Goal: Information Seeking & Learning: Find specific page/section

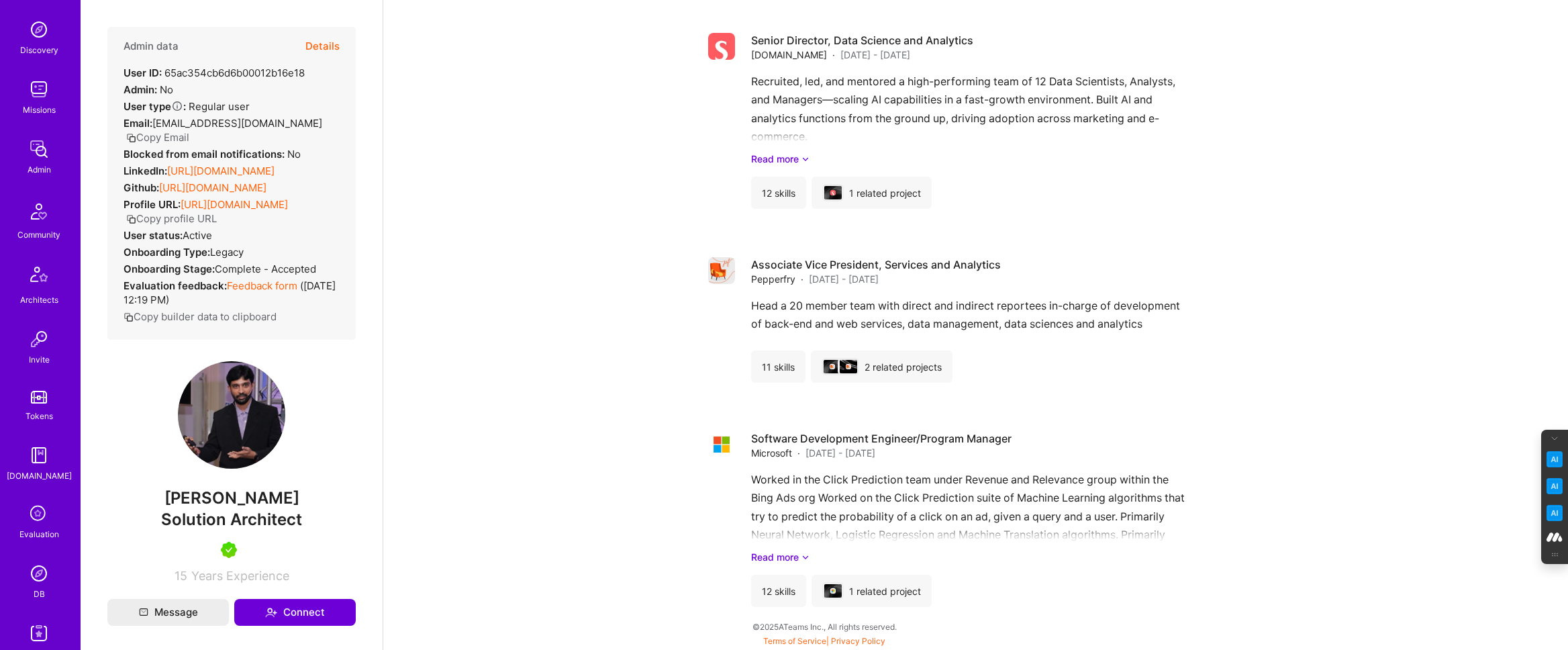
scroll to position [129, 0]
click at [39, 564] on img at bounding box center [39, 567] width 27 height 27
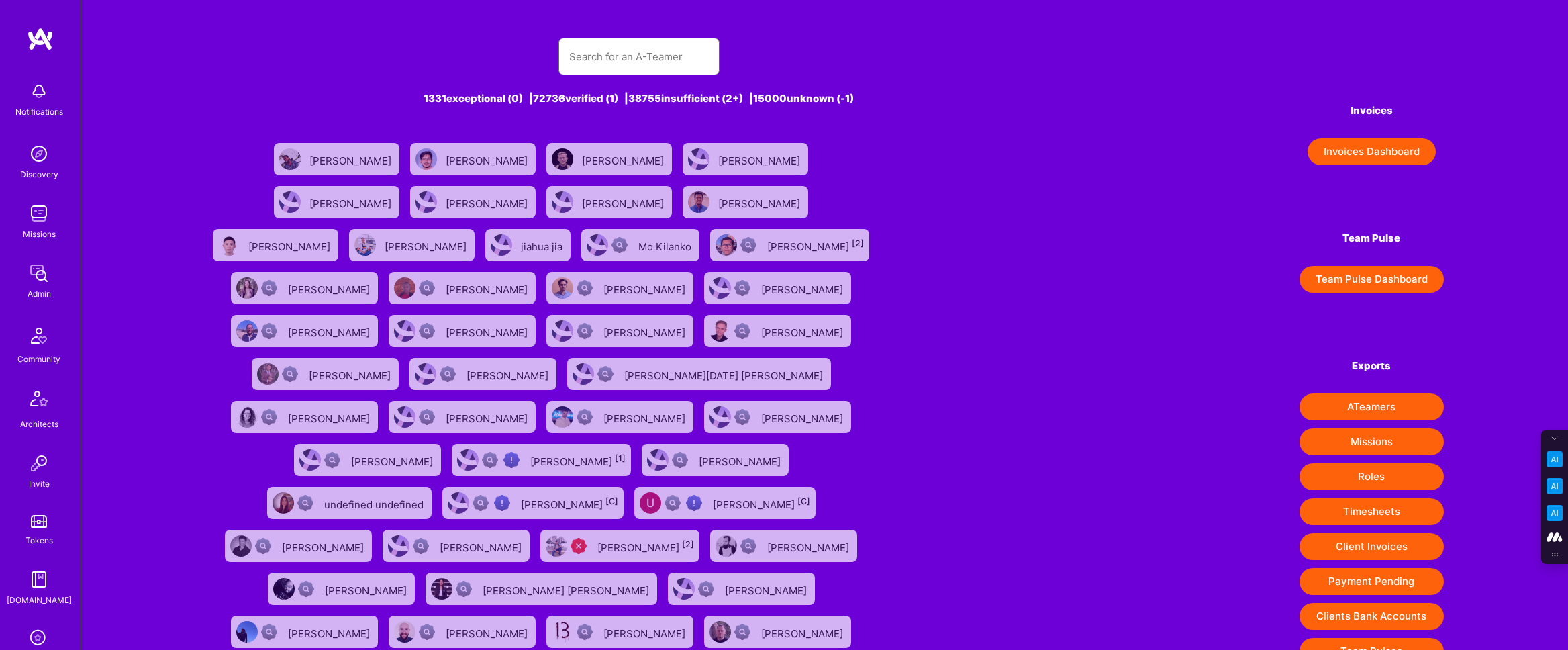
click at [590, 59] on input "text" at bounding box center [639, 57] width 139 height 34
paste input "dallas.hart.biz@gmail.com"
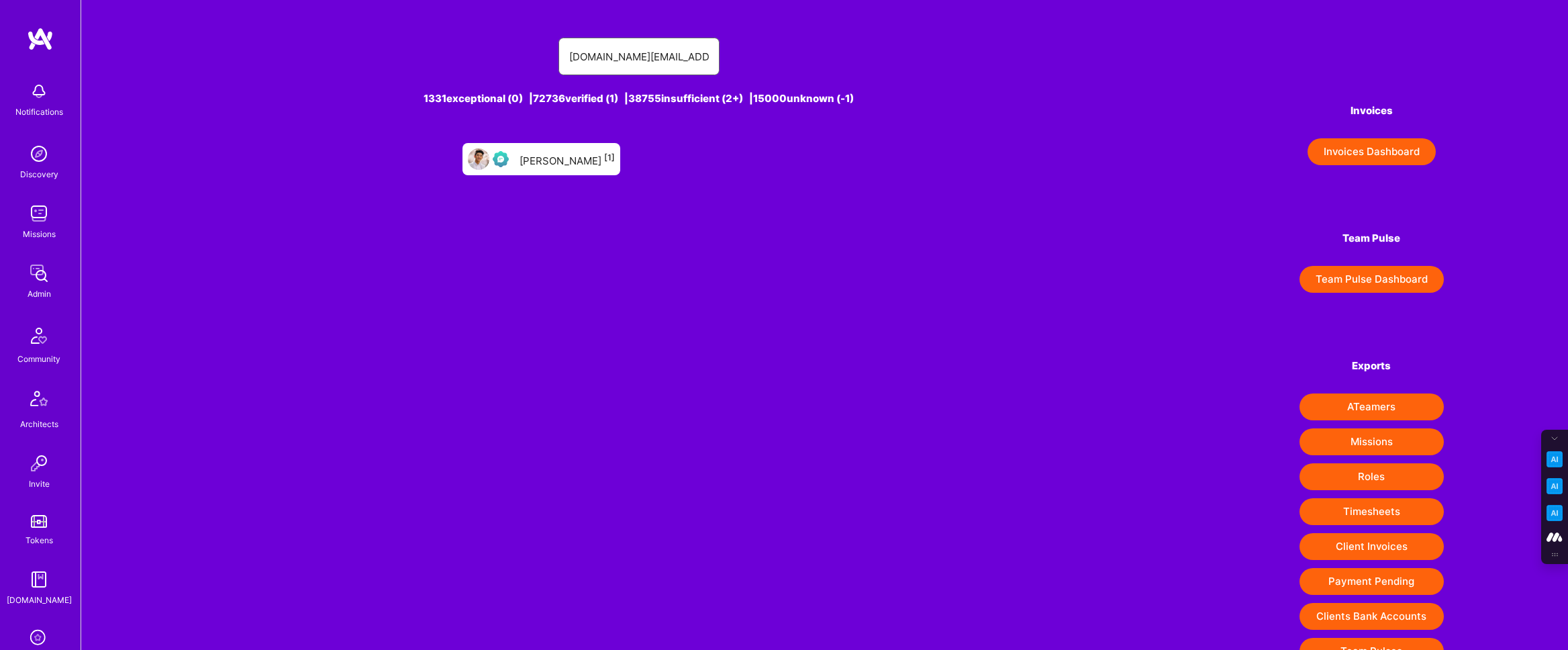
type input "dallas.hart.biz@gmail.com"
click at [562, 159] on div "Dallas Hart [1]" at bounding box center [567, 159] width 96 height 18
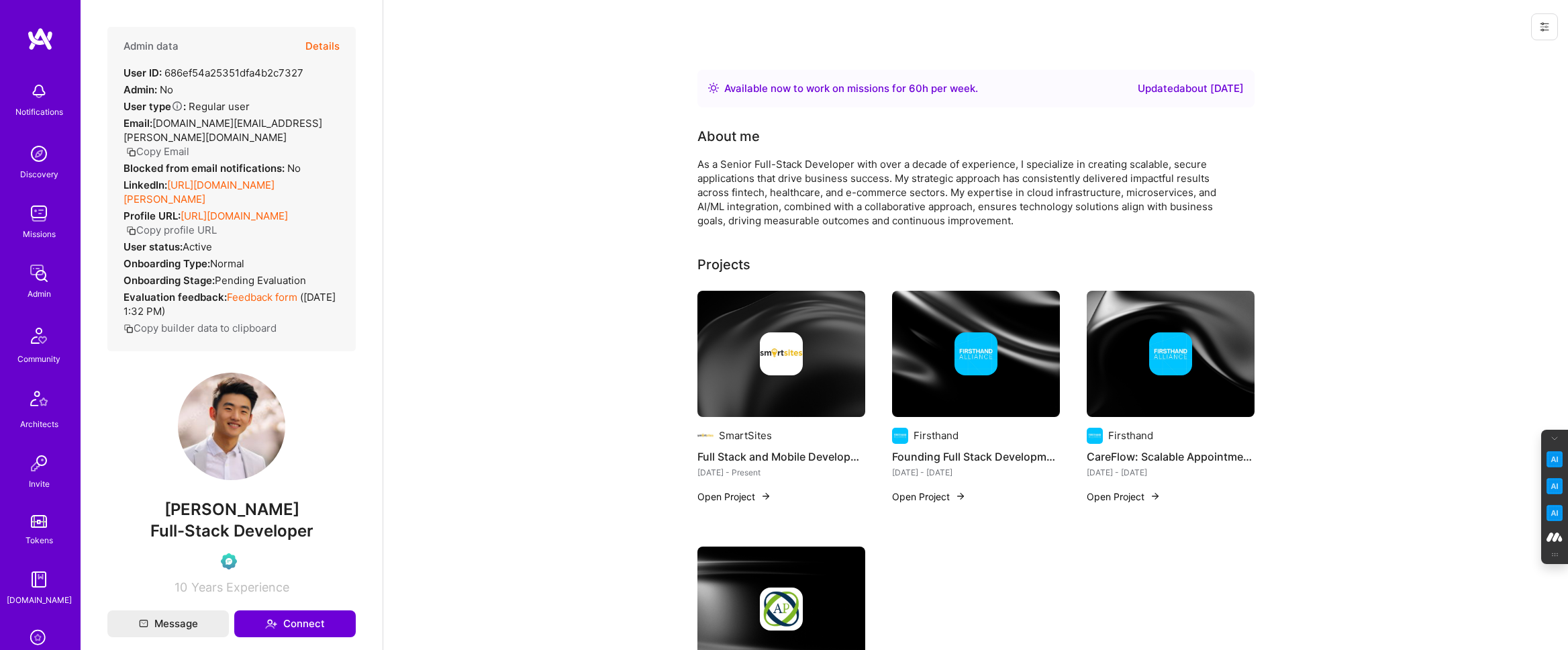
click at [323, 46] on button "Details" at bounding box center [323, 46] width 34 height 39
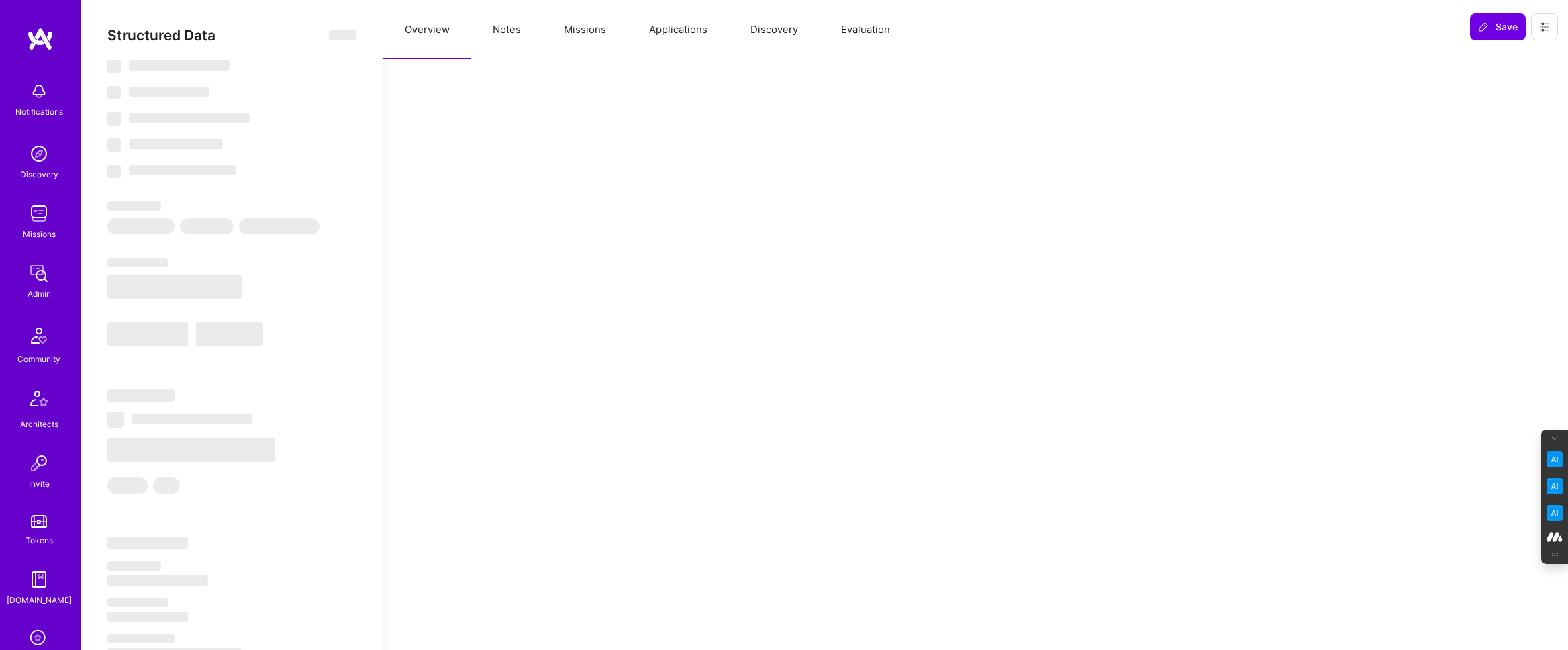
select select "Right Now"
select select "Verified"
select select "US"
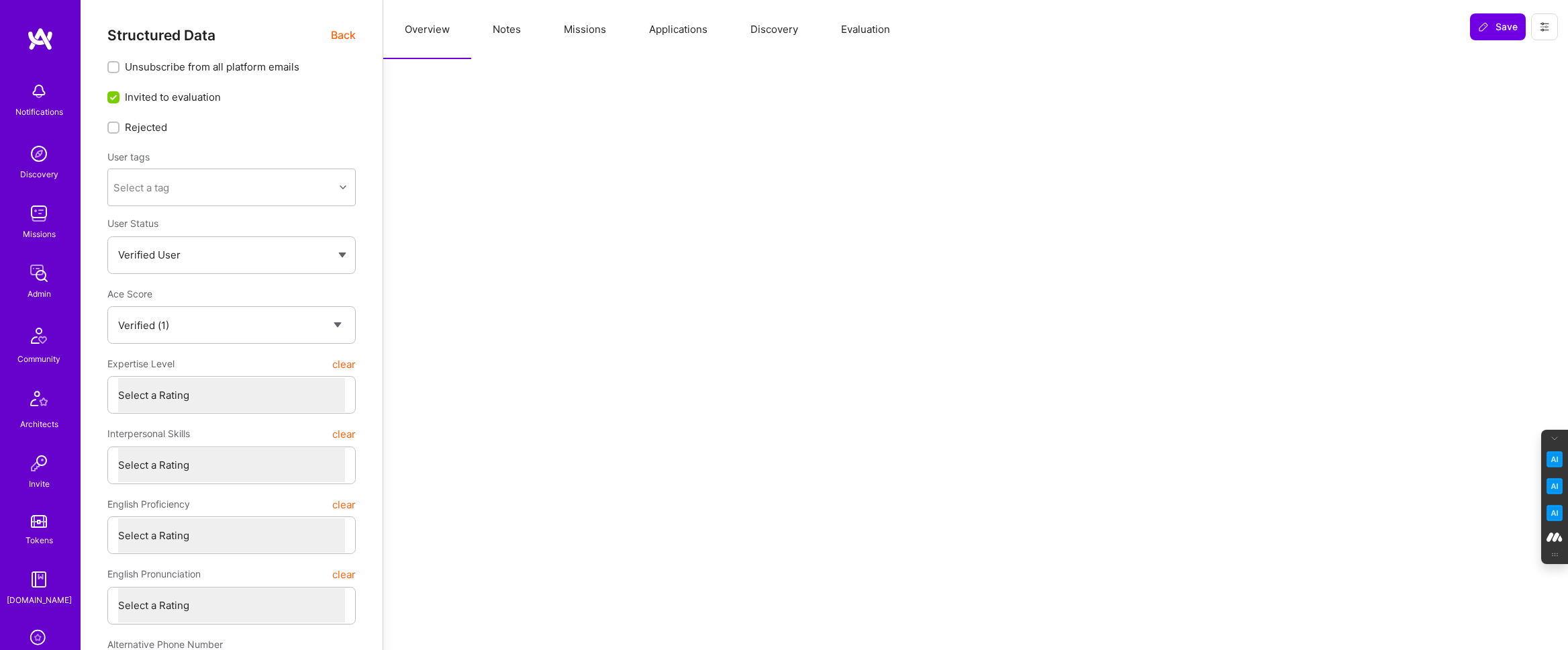
click at [865, 24] on button "Evaluation" at bounding box center [865, 29] width 92 height 59
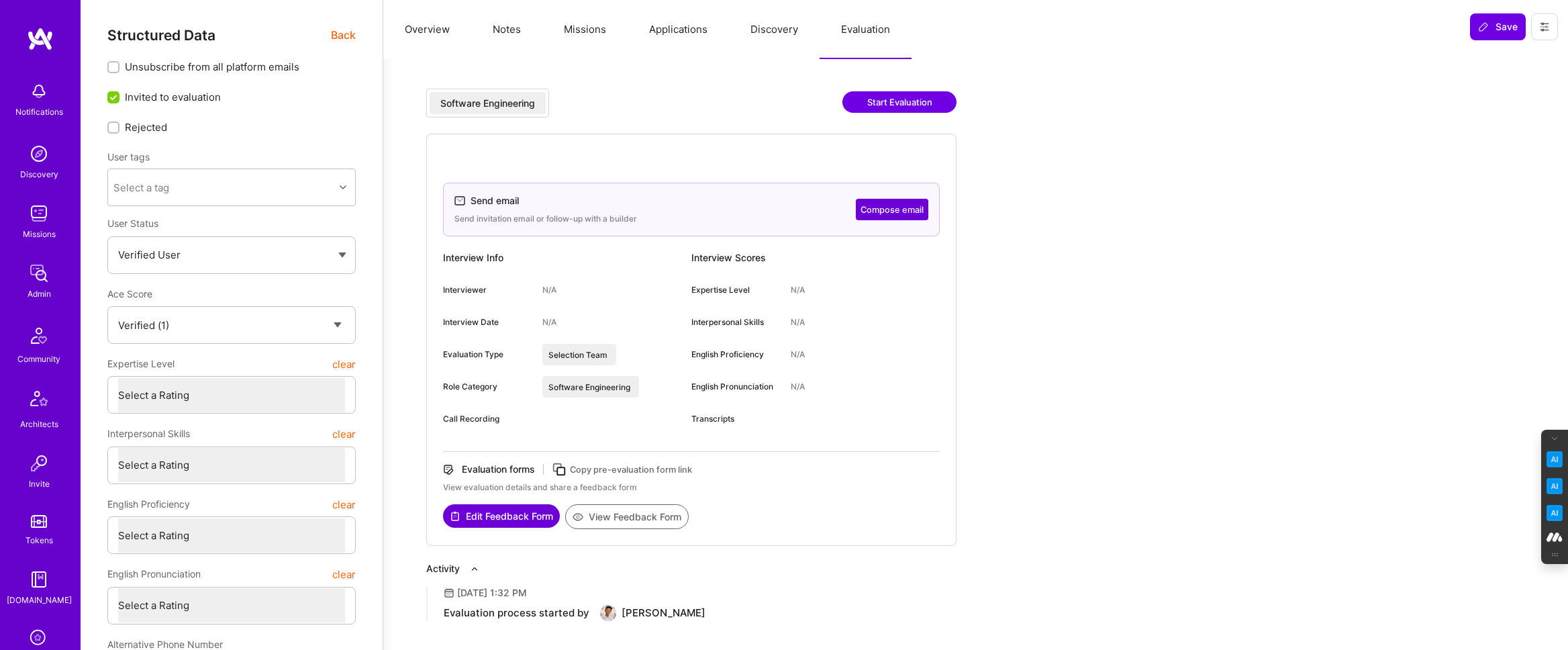
click at [765, 33] on button "Discovery" at bounding box center [774, 29] width 91 height 59
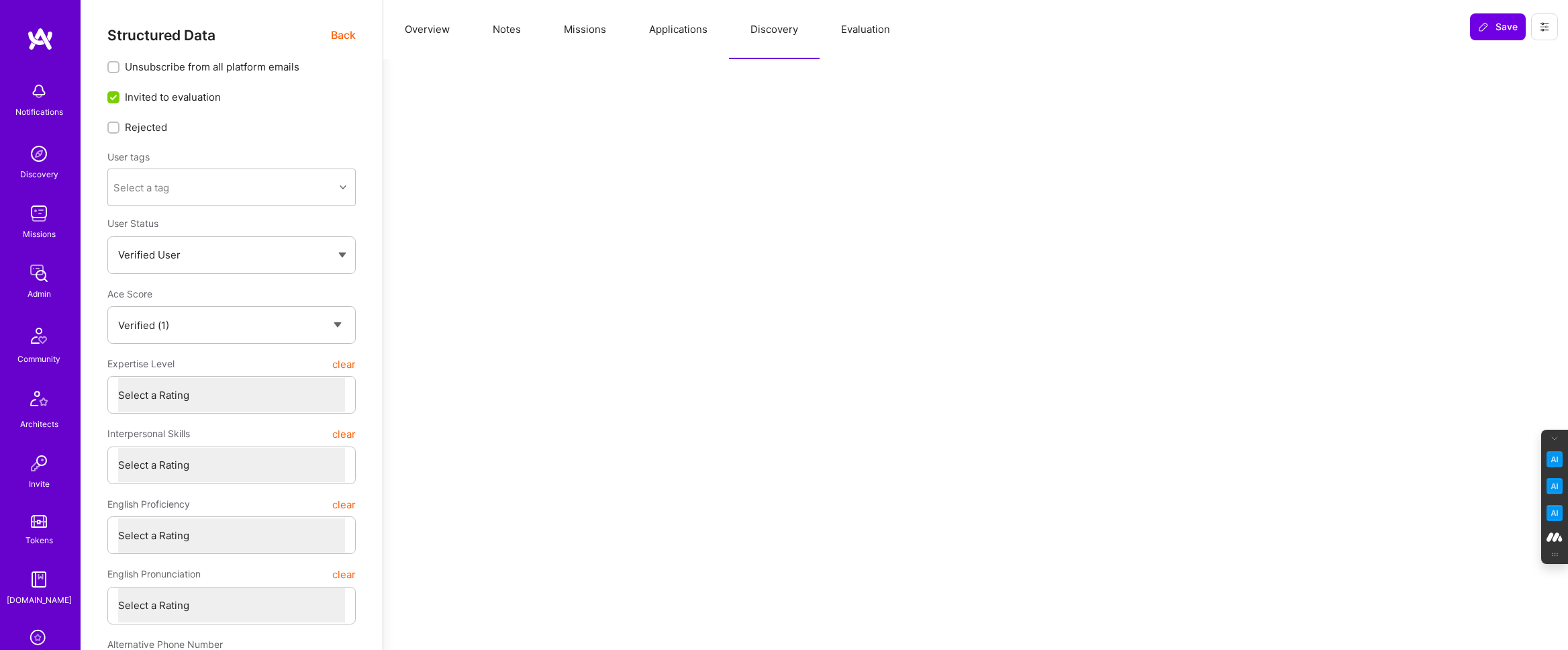
click at [669, 30] on button "Applications" at bounding box center [679, 29] width 102 height 59
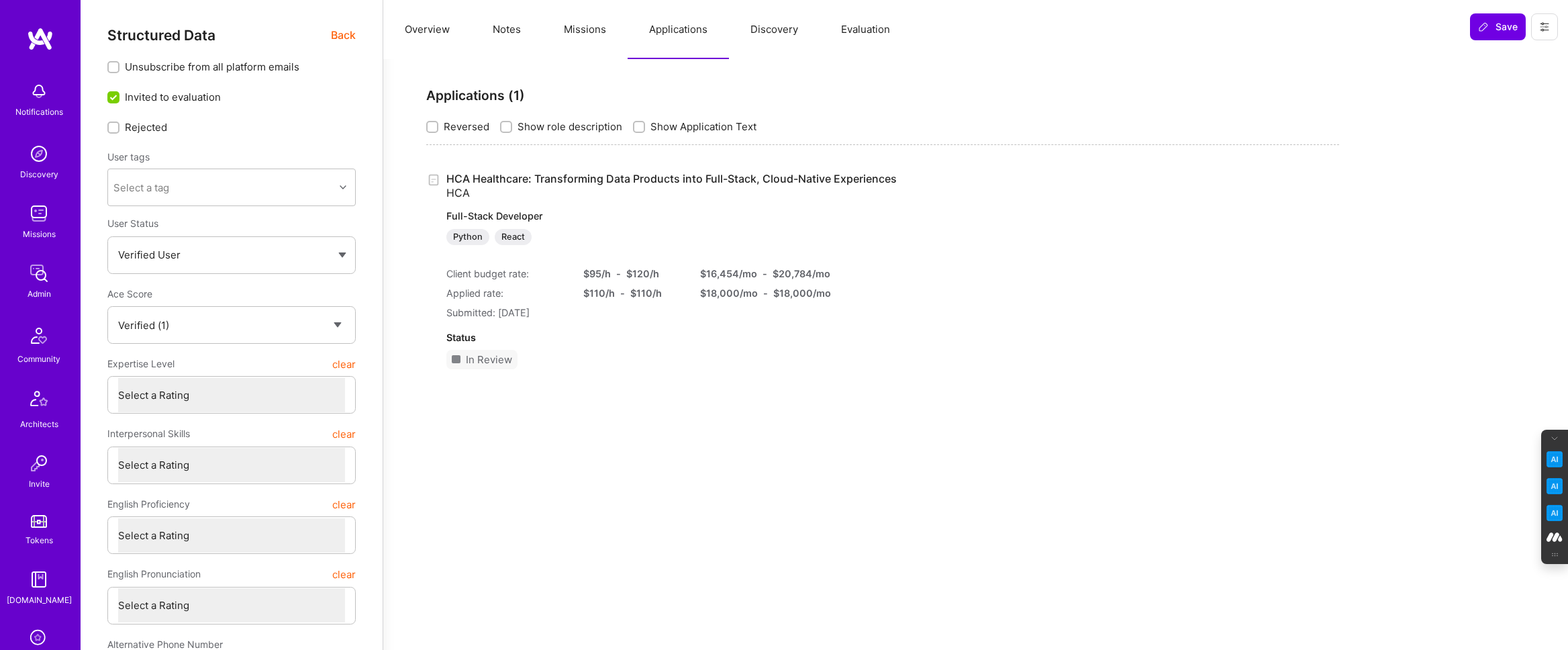
click at [570, 31] on button "Missions" at bounding box center [585, 29] width 86 height 59
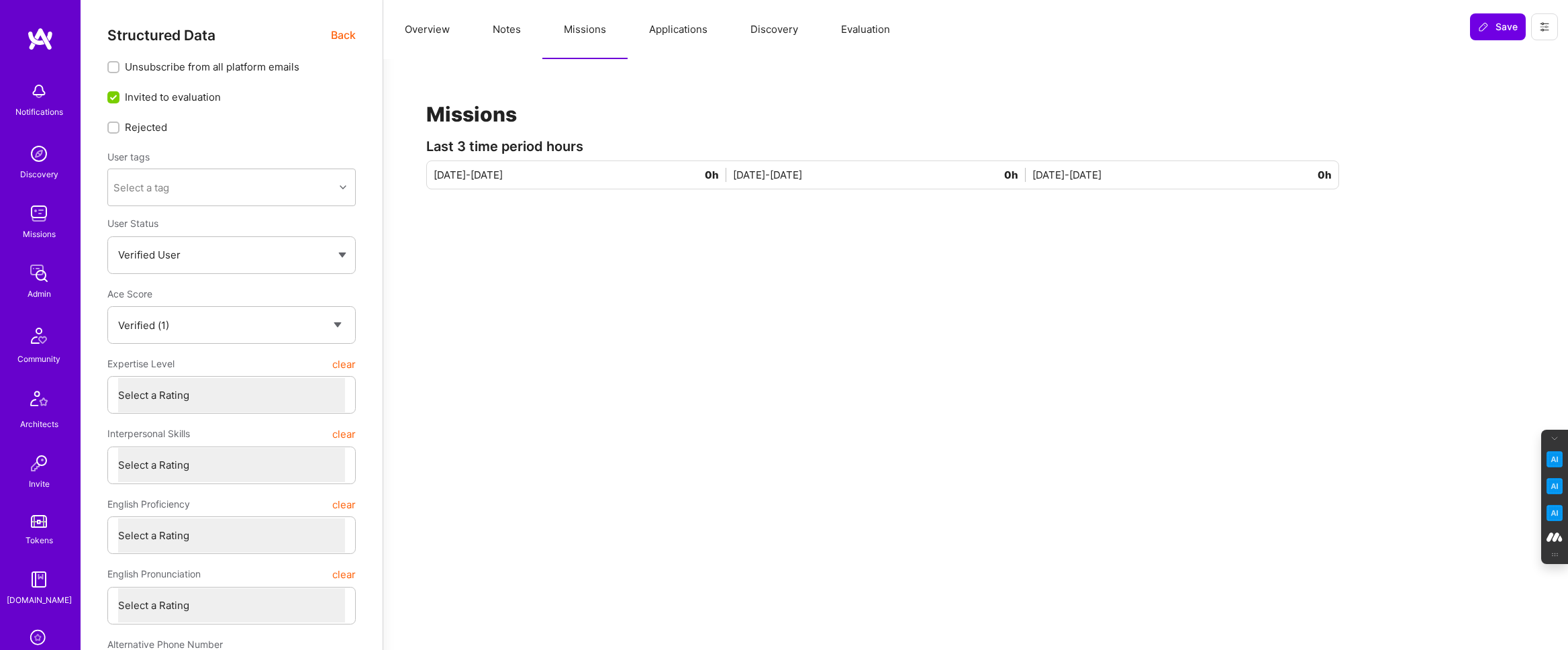
click at [501, 36] on button "Notes" at bounding box center [506, 29] width 71 height 59
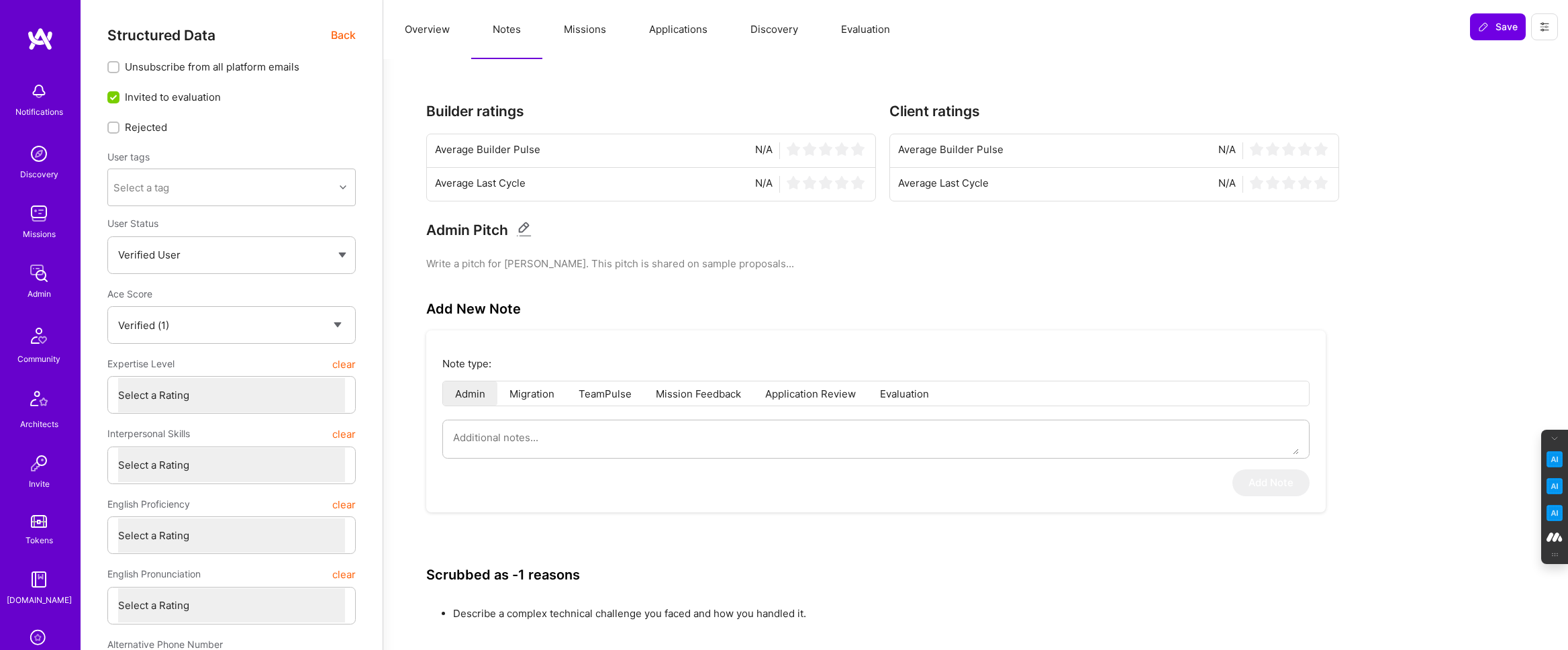
click at [337, 34] on span "Back" at bounding box center [342, 35] width 25 height 17
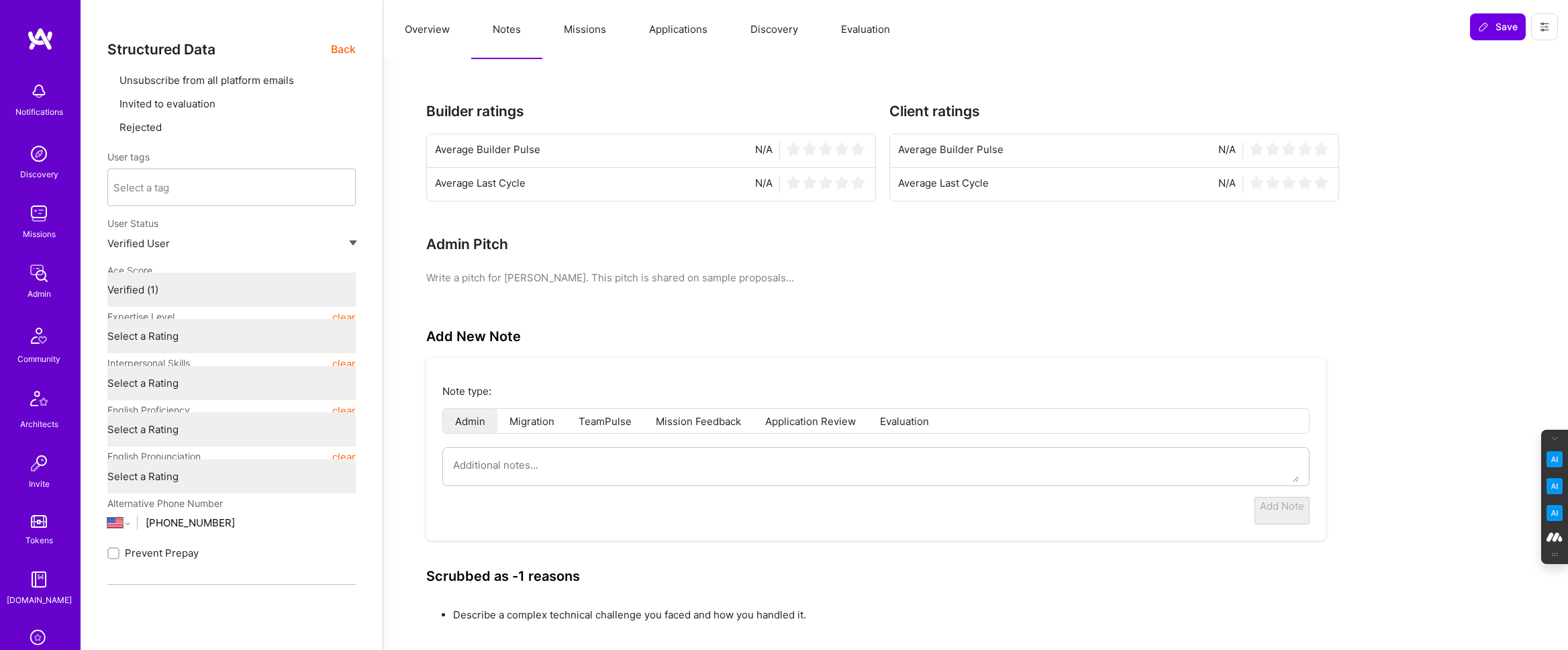
type textarea "x"
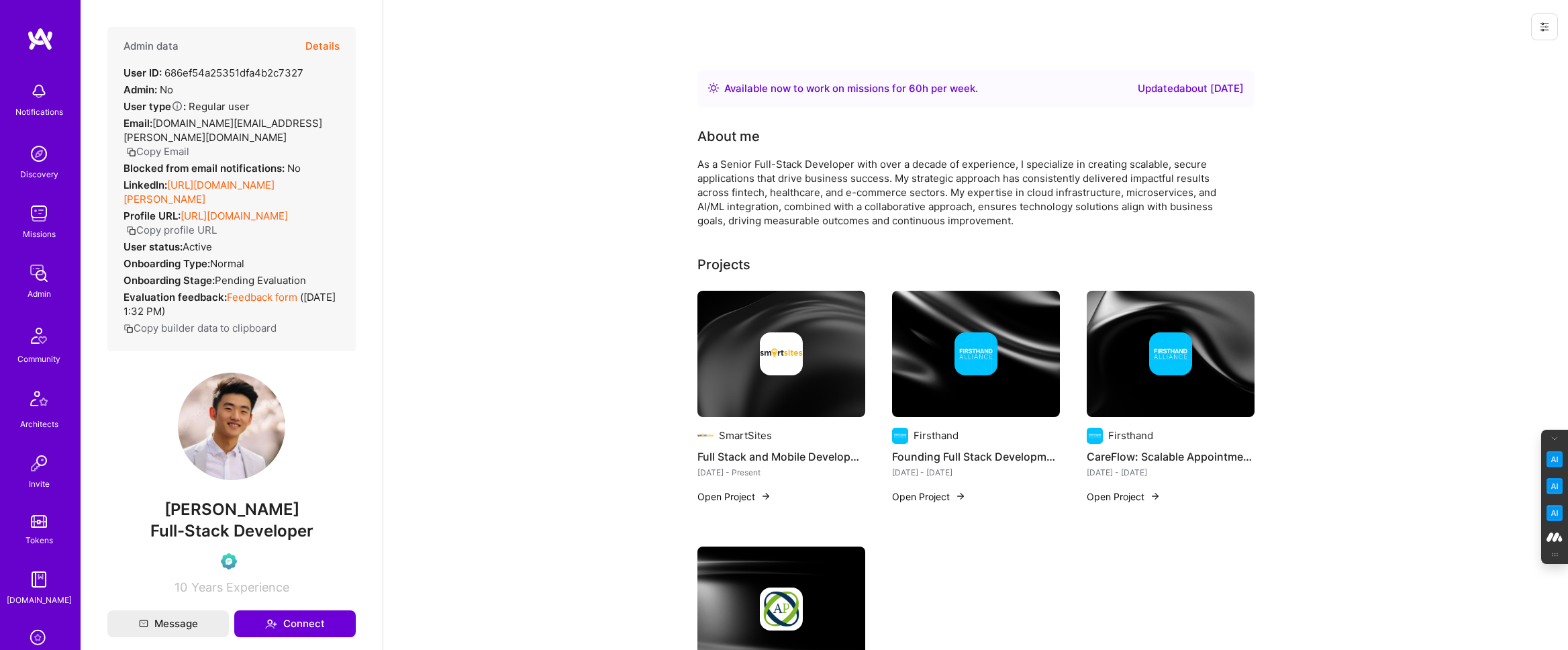
click at [251, 178] on link "https://linkedin.com/in/dallas-hart-3950b0371" at bounding box center [199, 191] width 151 height 27
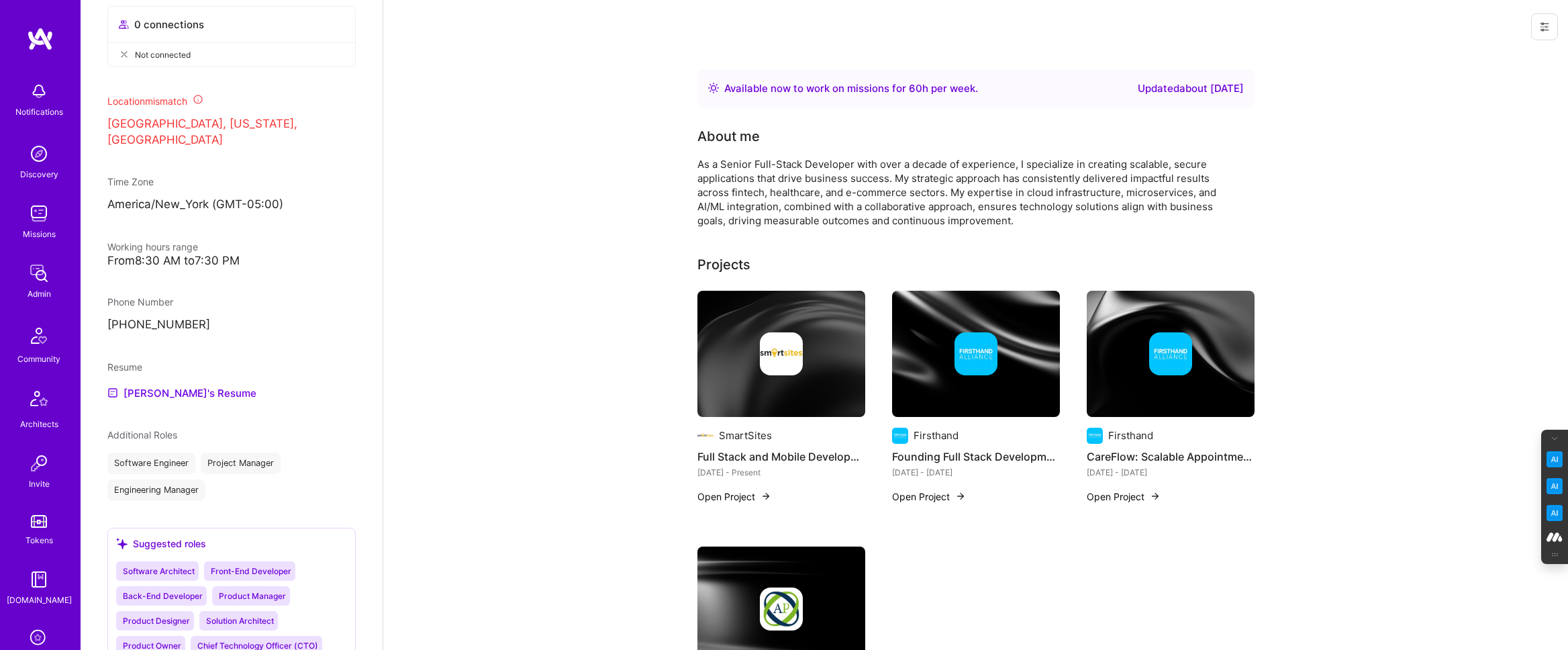
scroll to position [683, 0]
click at [168, 382] on link "Dallas's Resume" at bounding box center [182, 390] width 149 height 16
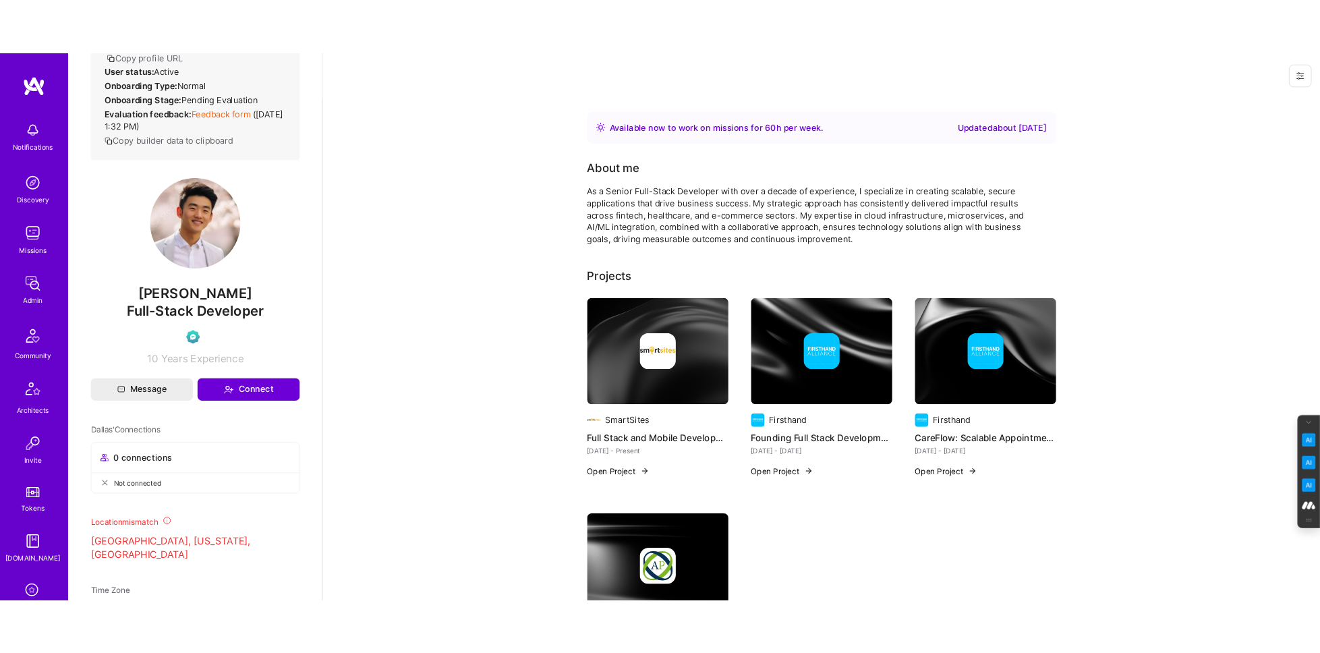
scroll to position [0, 0]
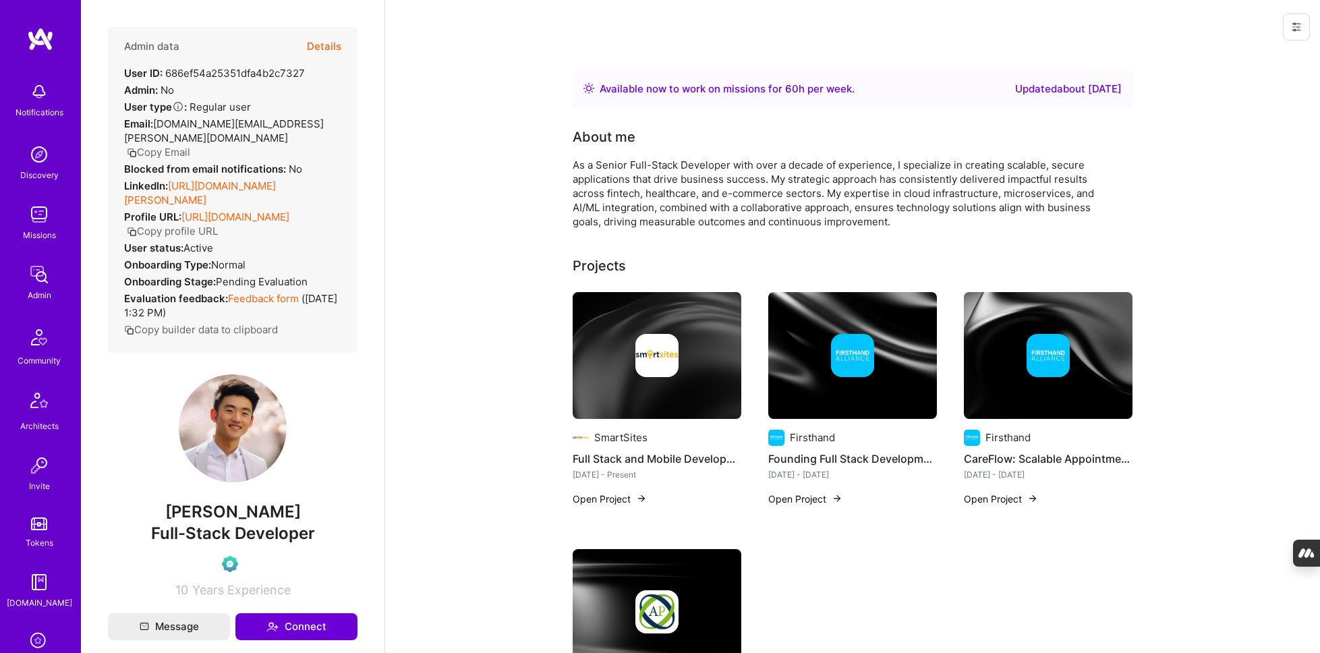
click at [630, 347] on div at bounding box center [657, 355] width 169 height 43
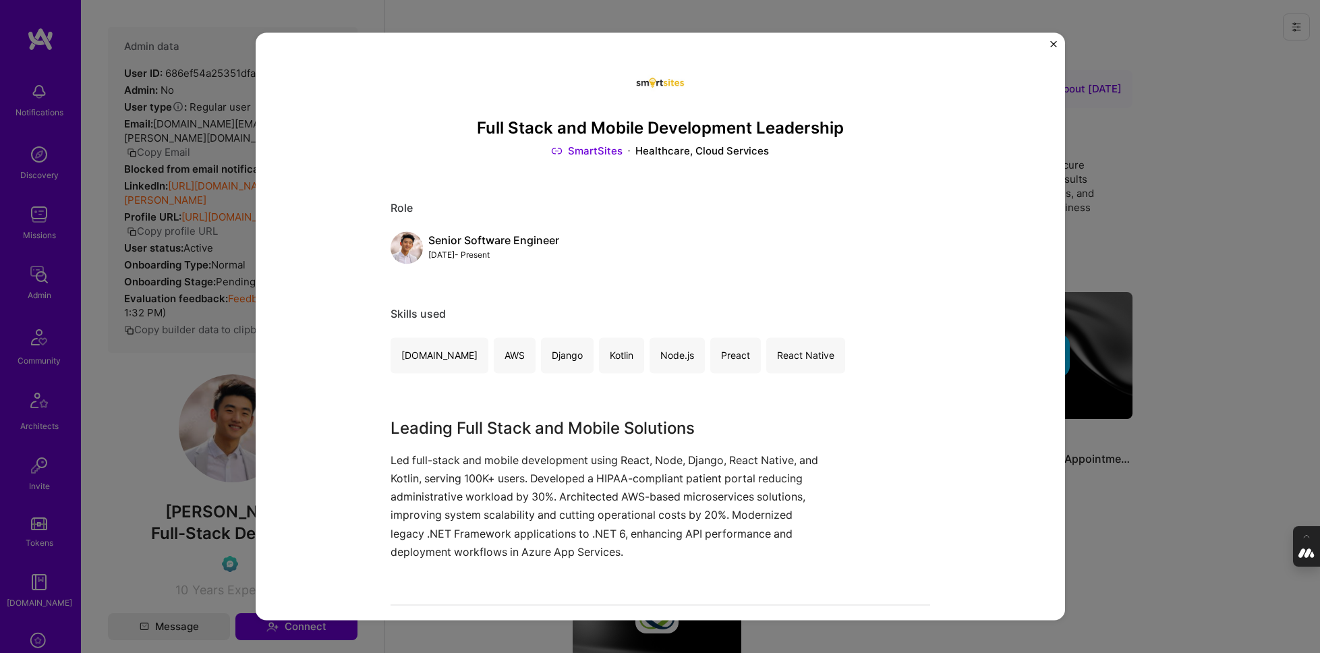
click at [1116, 217] on div "Full Stack and Mobile Development Leadership SmartSites Healthcare, Cloud Servi…" at bounding box center [660, 326] width 1320 height 653
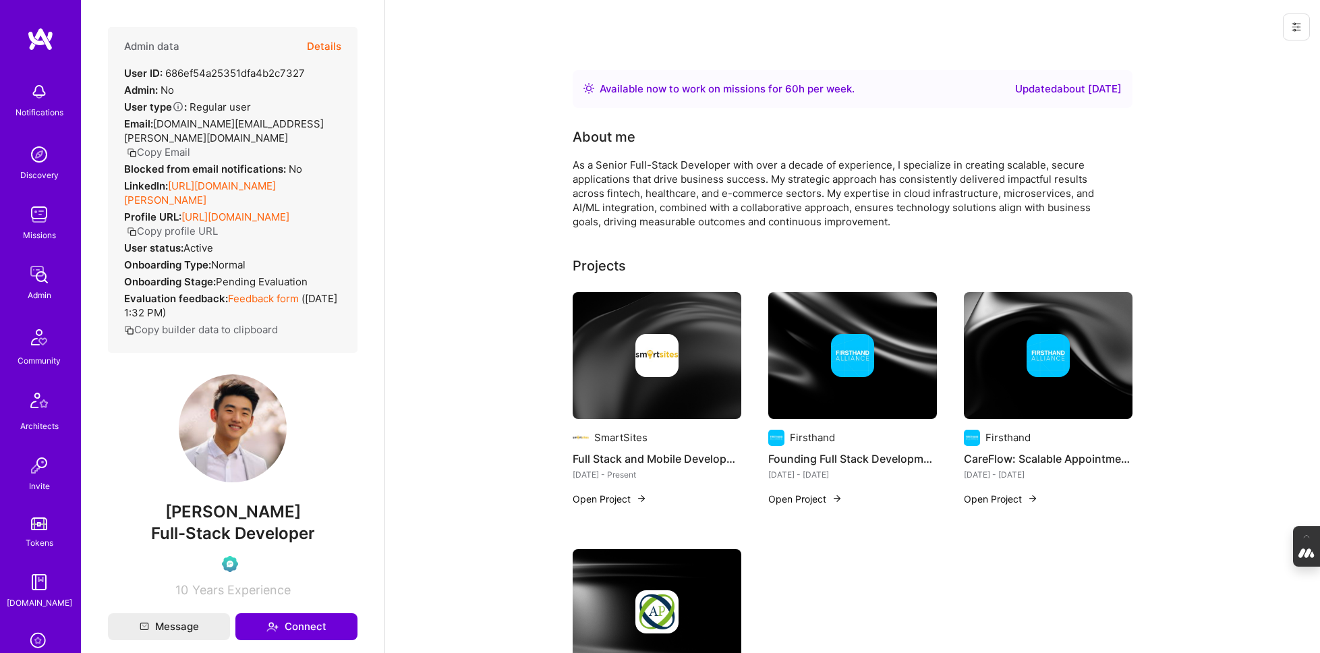
click at [844, 362] on img at bounding box center [852, 355] width 43 height 43
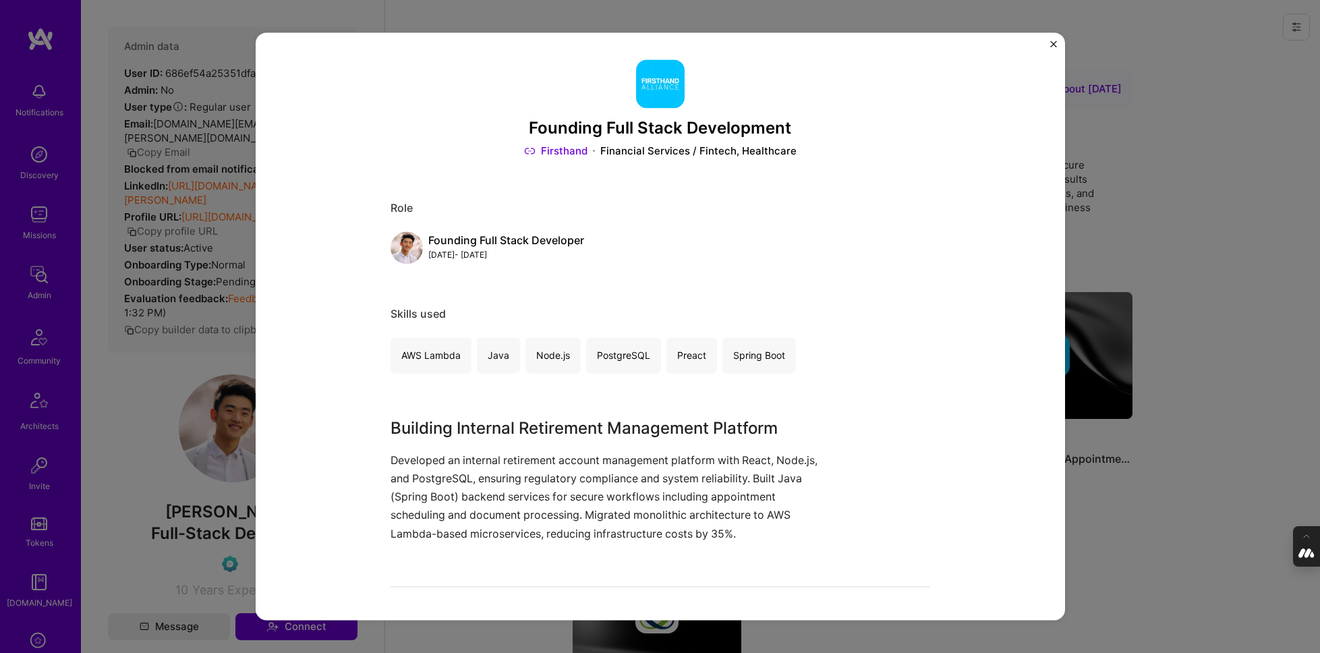
click at [1127, 200] on div "Founding Full Stack Development Firsthand Financial Services / Fintech, Healthc…" at bounding box center [660, 326] width 1320 height 653
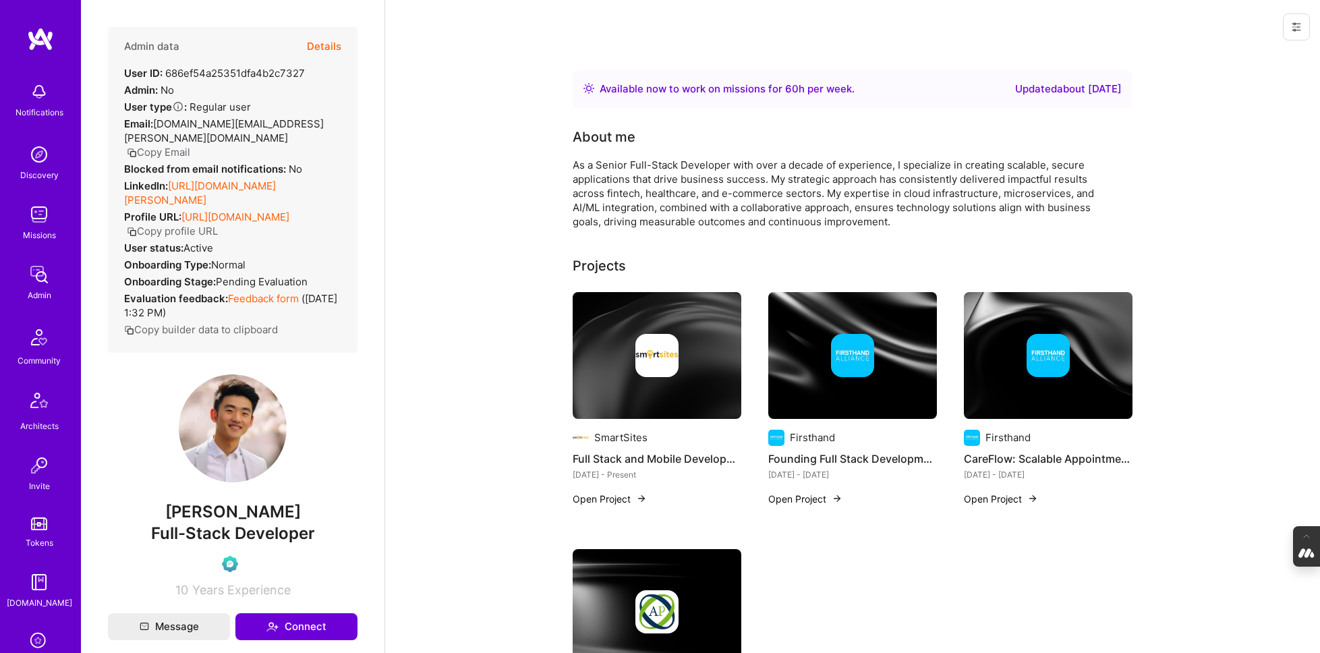
click at [996, 339] on div at bounding box center [1048, 355] width 169 height 43
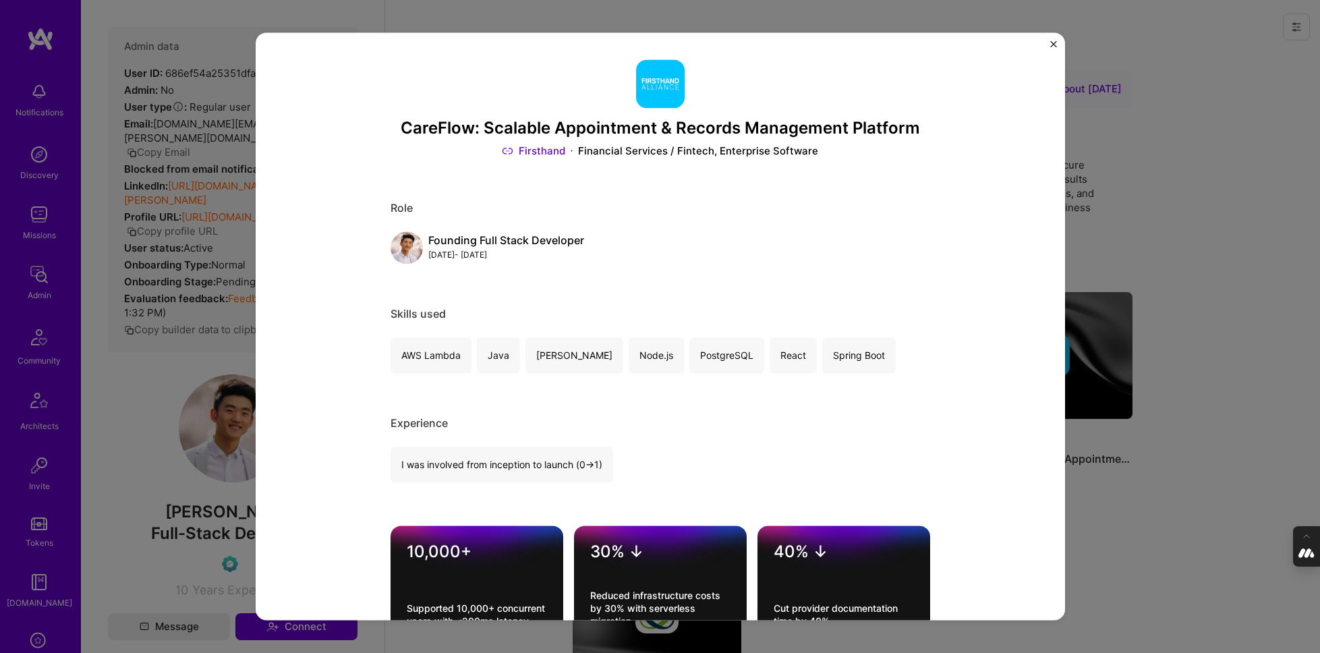
click at [1142, 159] on div "CareFlow: Scalable Appointment & Records Management Platform Firsthand Financia…" at bounding box center [660, 326] width 1320 height 653
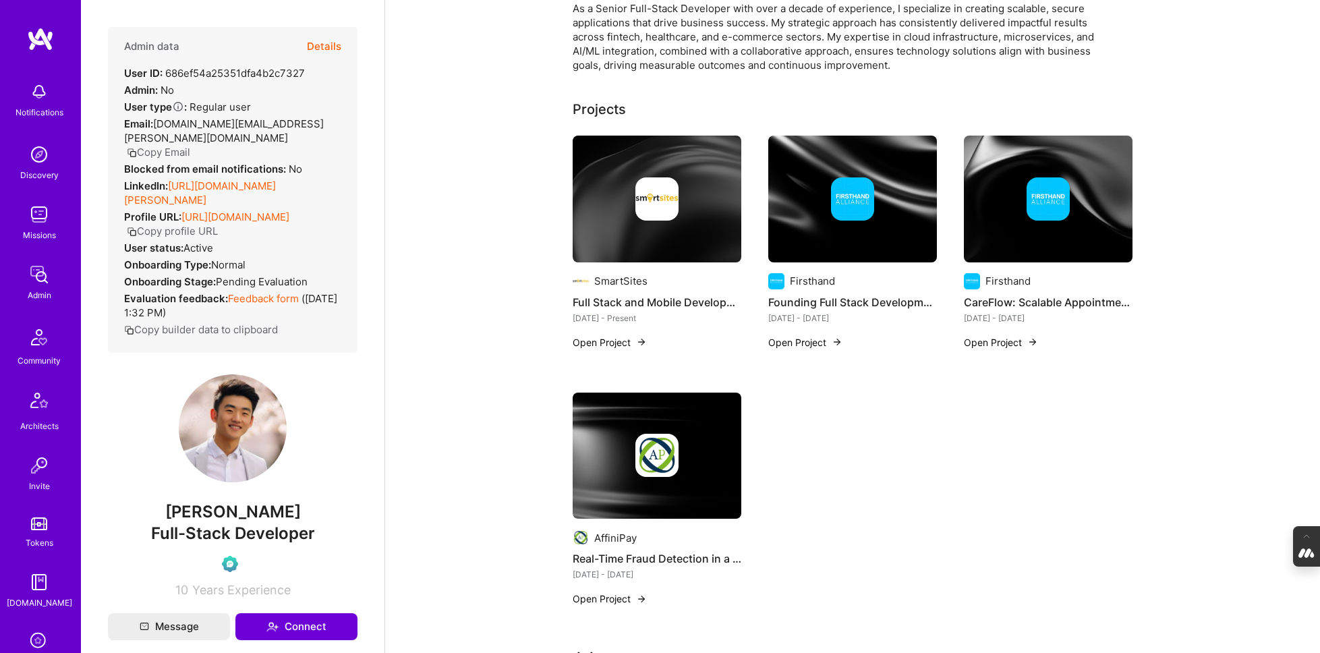
scroll to position [161, 0]
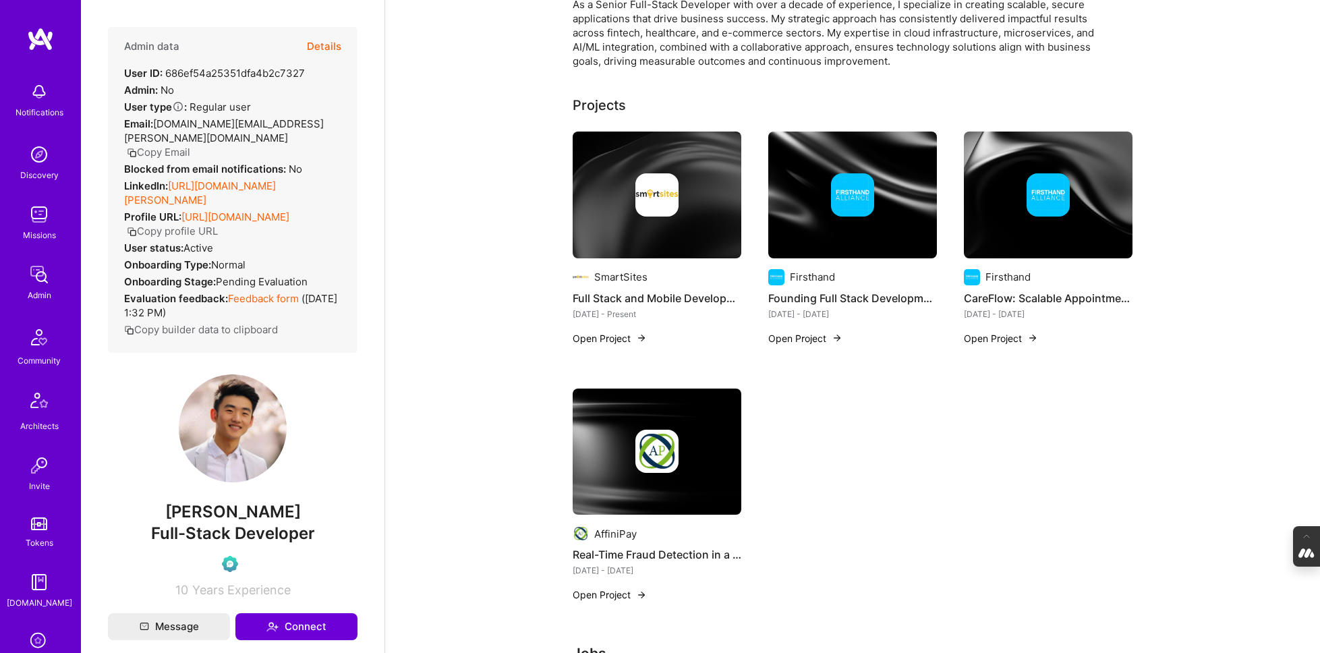
click at [670, 415] on img at bounding box center [657, 451] width 169 height 127
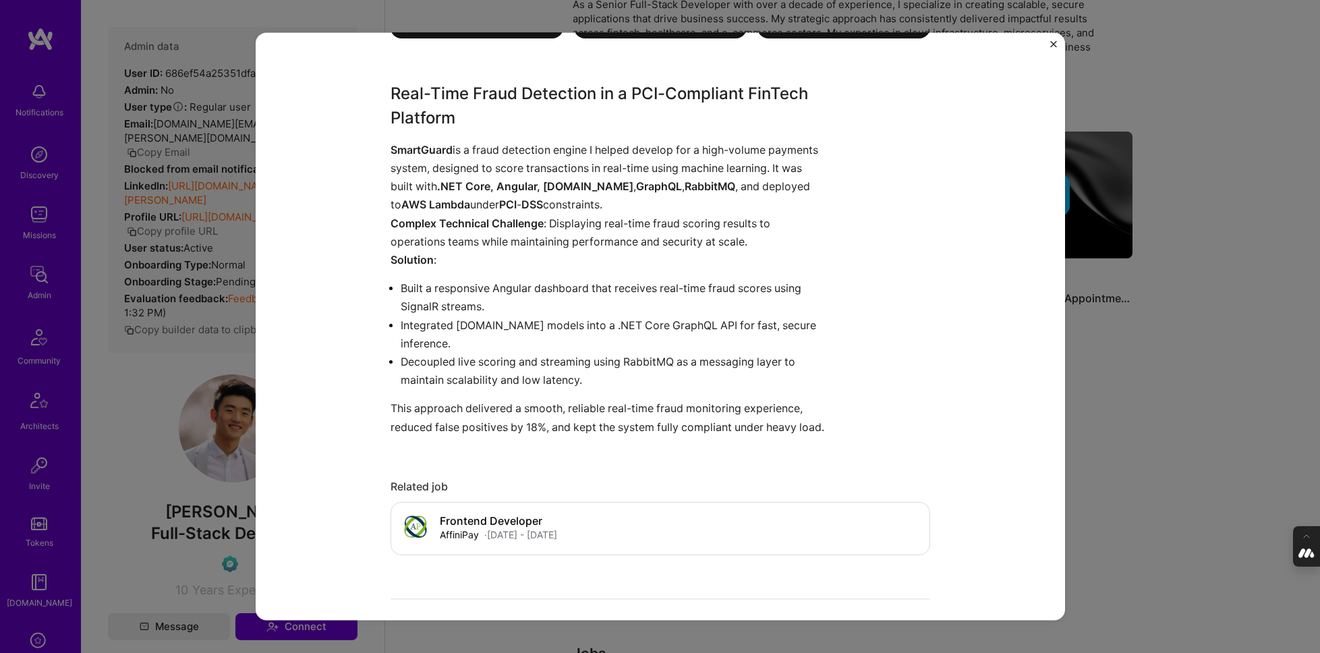
scroll to position [672, 0]
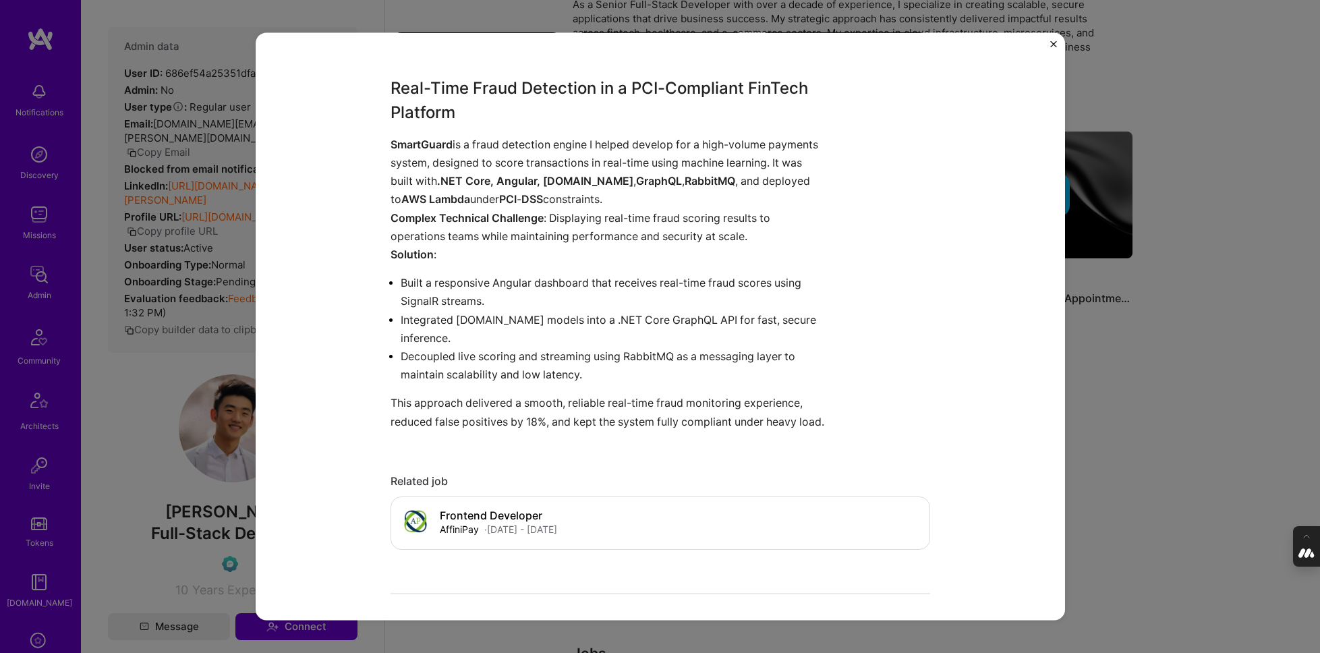
click at [1113, 411] on div "Real-Time Fraud Detection in a PCI-Compliant FinTech Platform AffiniPay Financi…" at bounding box center [660, 326] width 1320 height 653
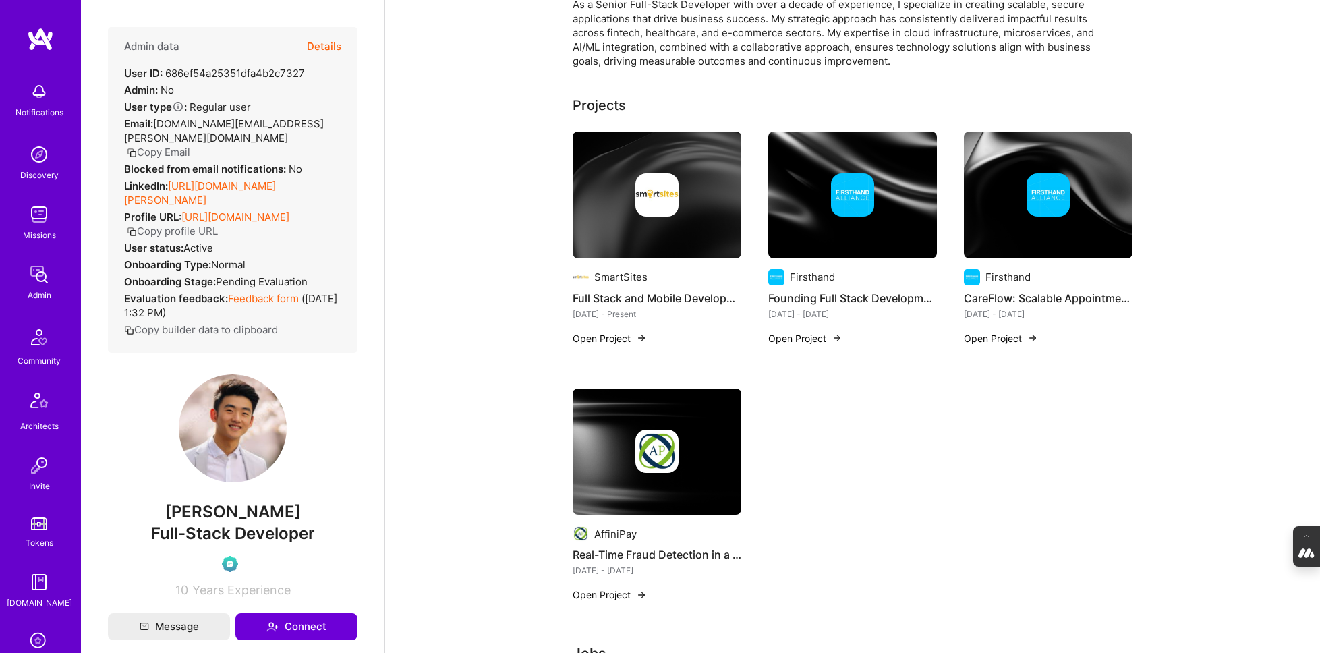
click at [646, 183] on img at bounding box center [656, 194] width 43 height 43
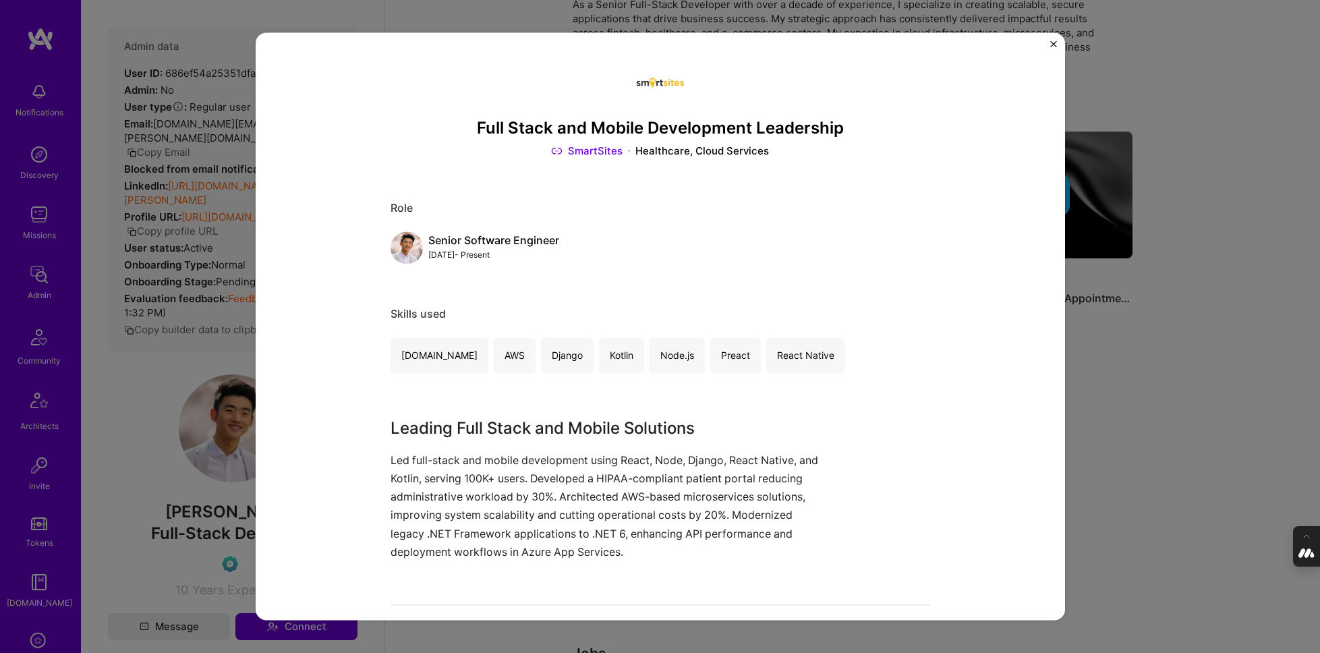
click at [594, 151] on link "SmartSites" at bounding box center [586, 151] width 71 height 14
click at [1050, 45] on img "Close" at bounding box center [1053, 43] width 7 height 7
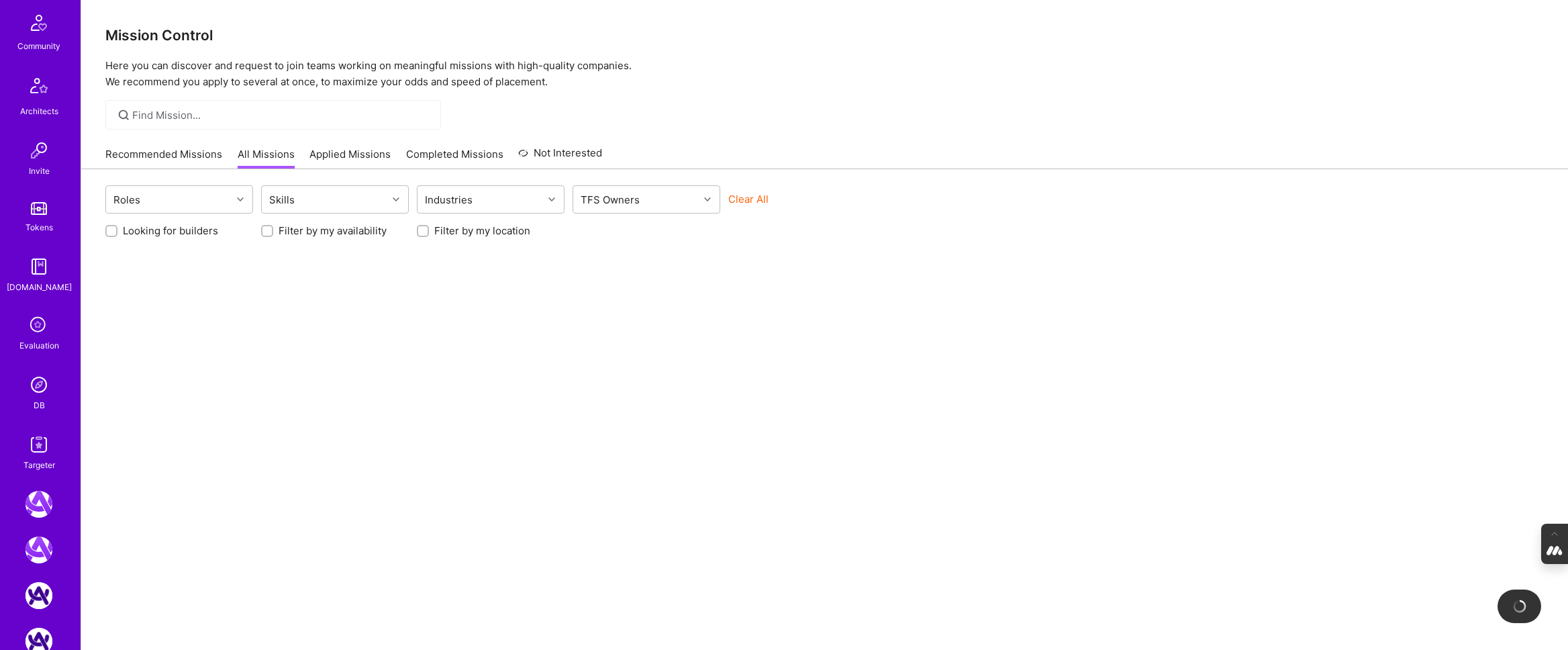
scroll to position [420, 0]
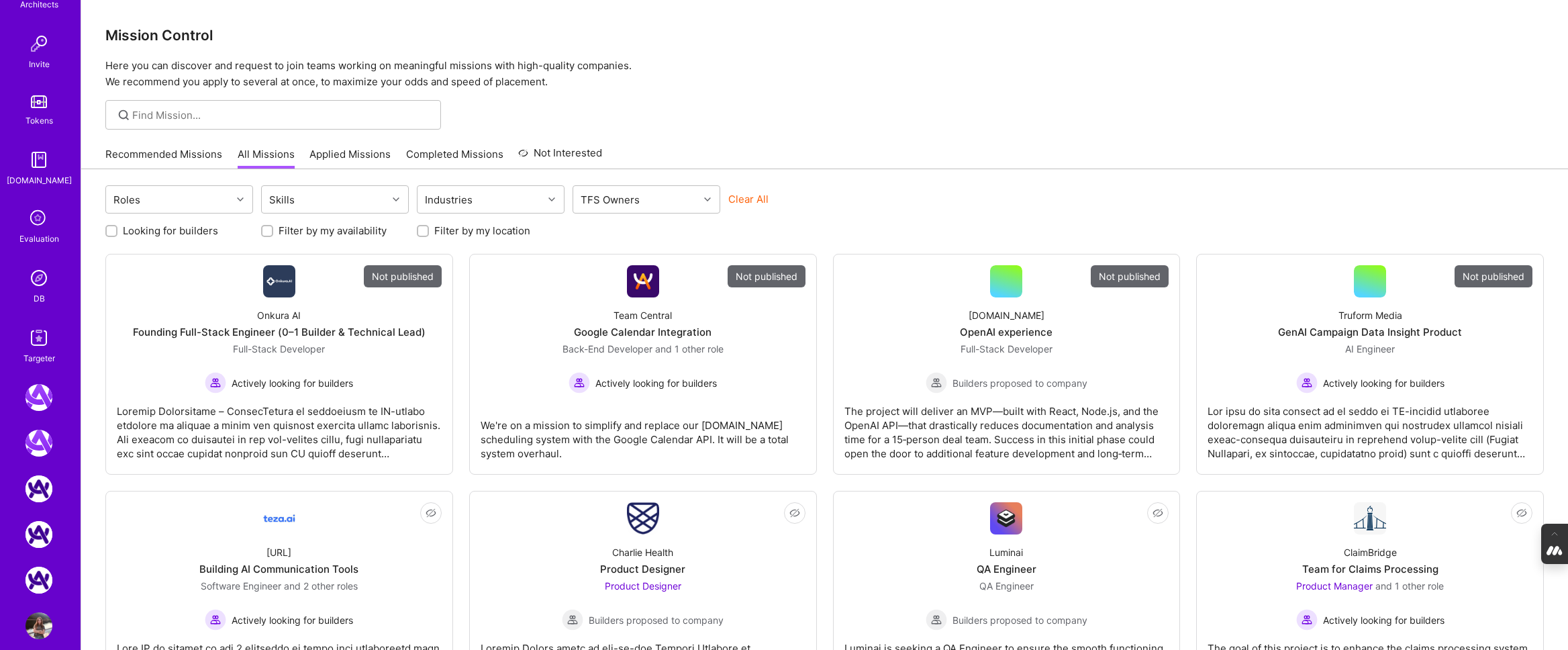
click at [38, 339] on img at bounding box center [39, 337] width 27 height 27
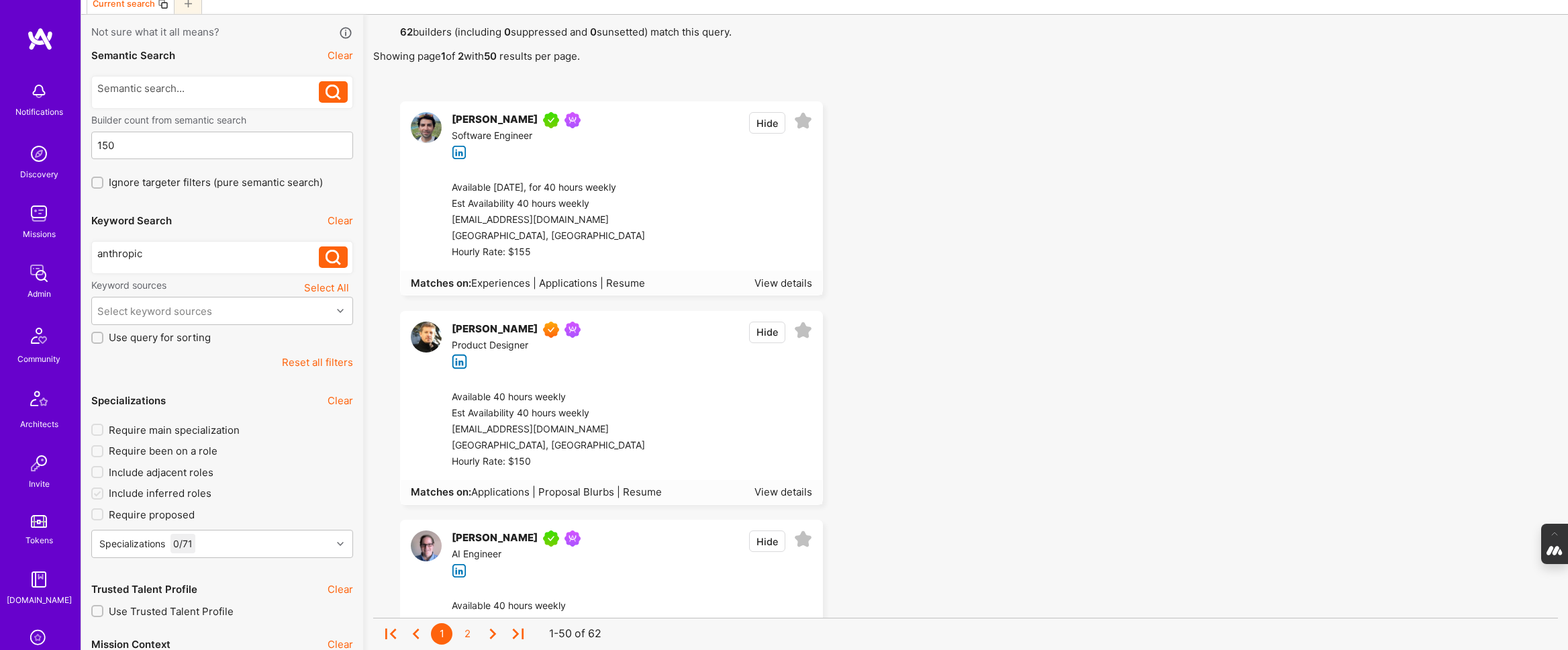
scroll to position [69, 0]
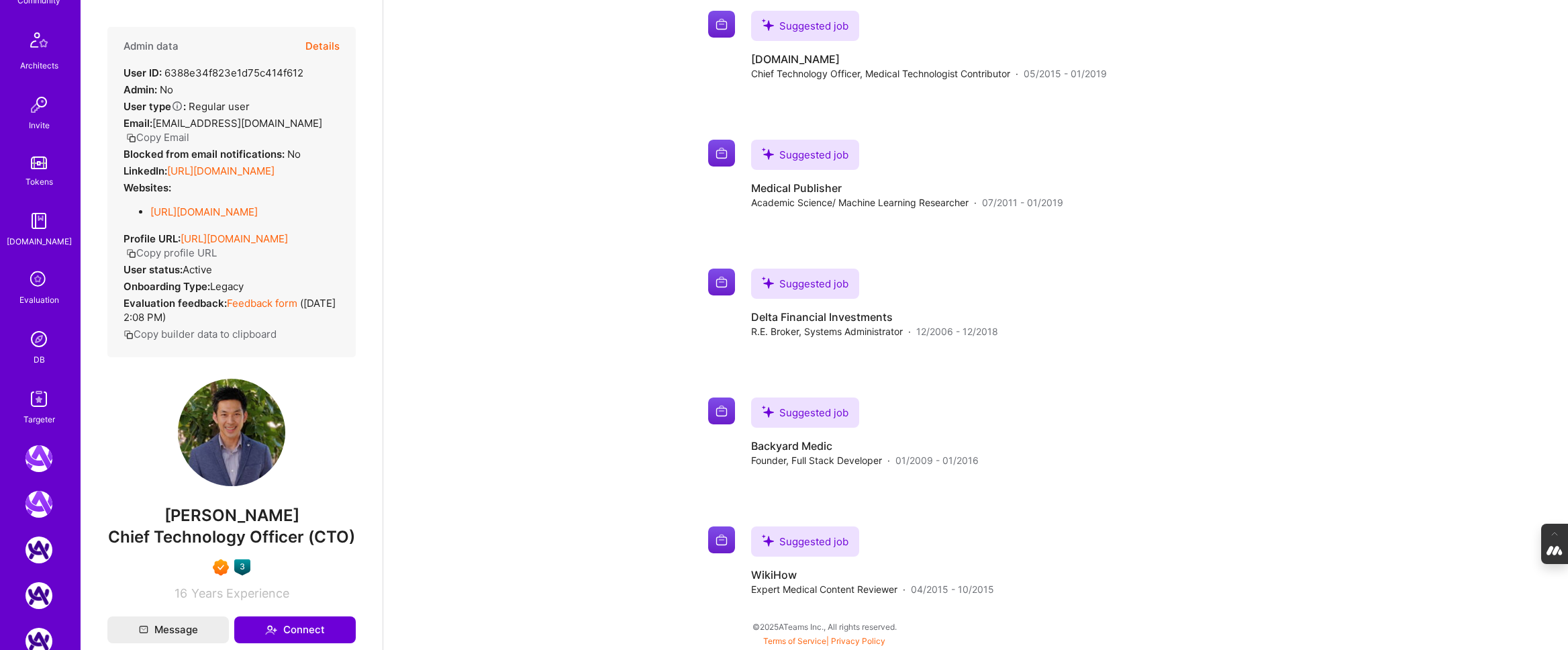
scroll to position [369, 0]
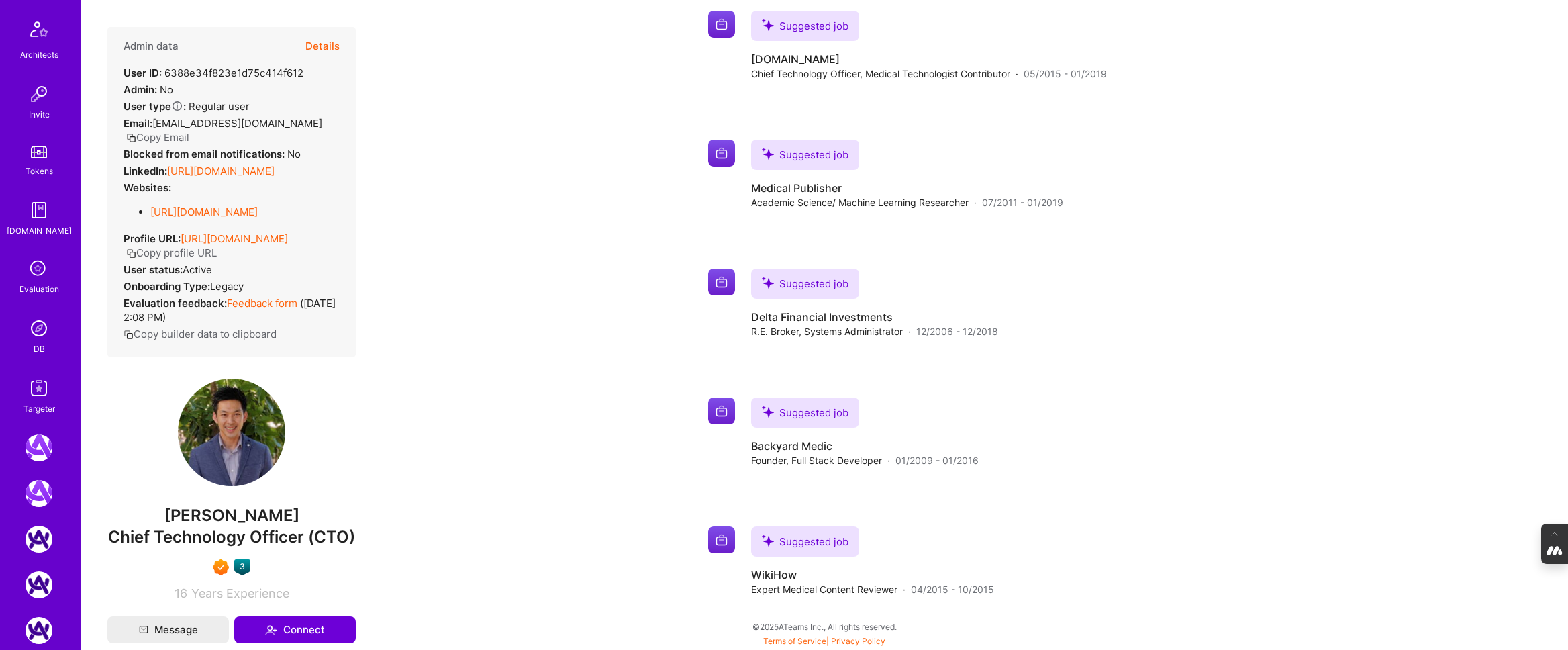
click at [42, 342] on div "DB" at bounding box center [39, 348] width 11 height 14
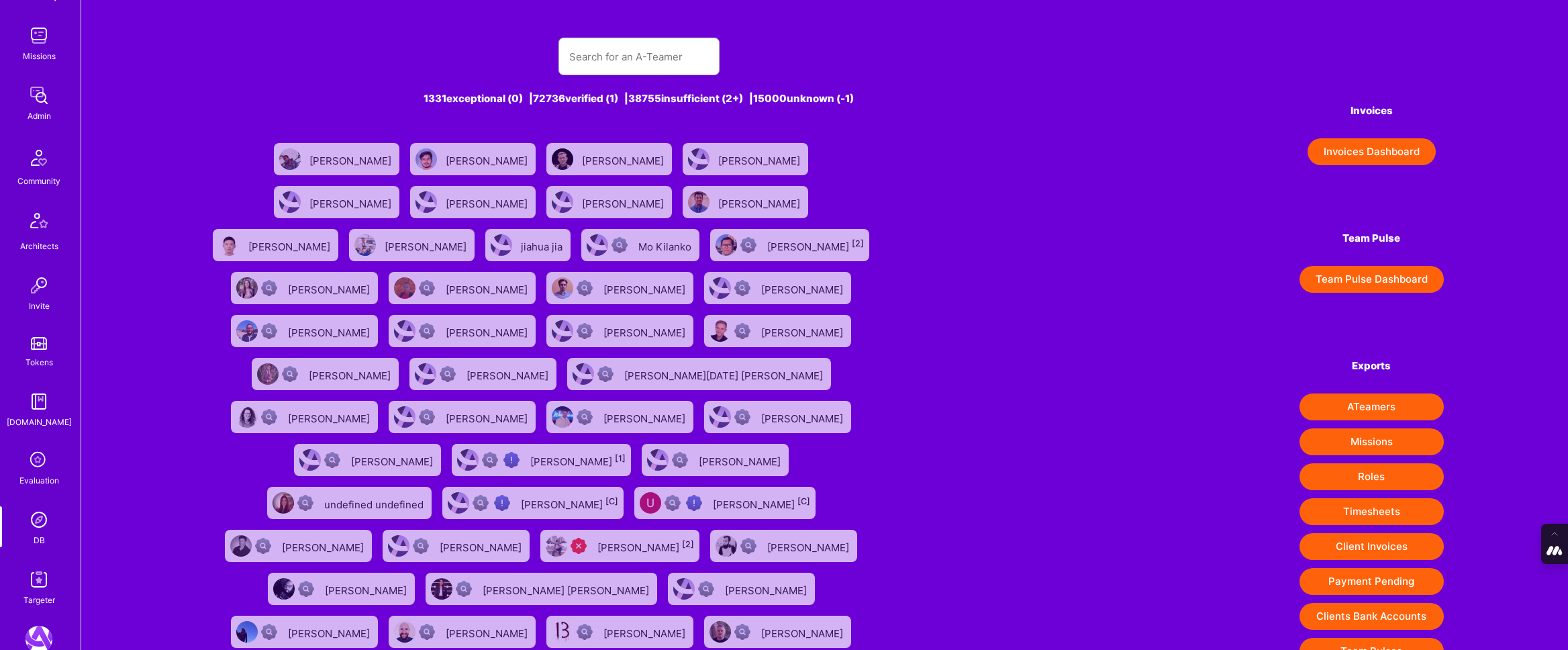
scroll to position [180, 0]
click at [38, 578] on img at bounding box center [39, 577] width 27 height 27
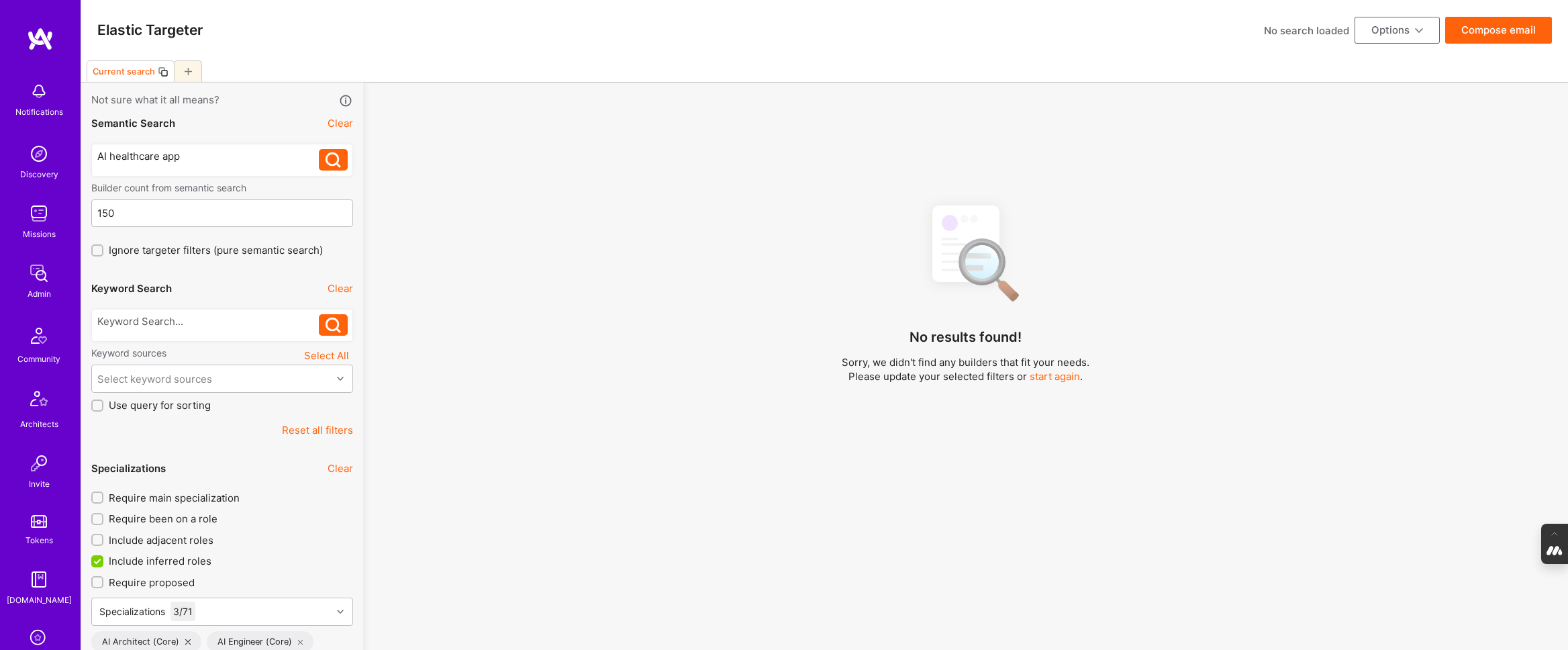
select select "7"
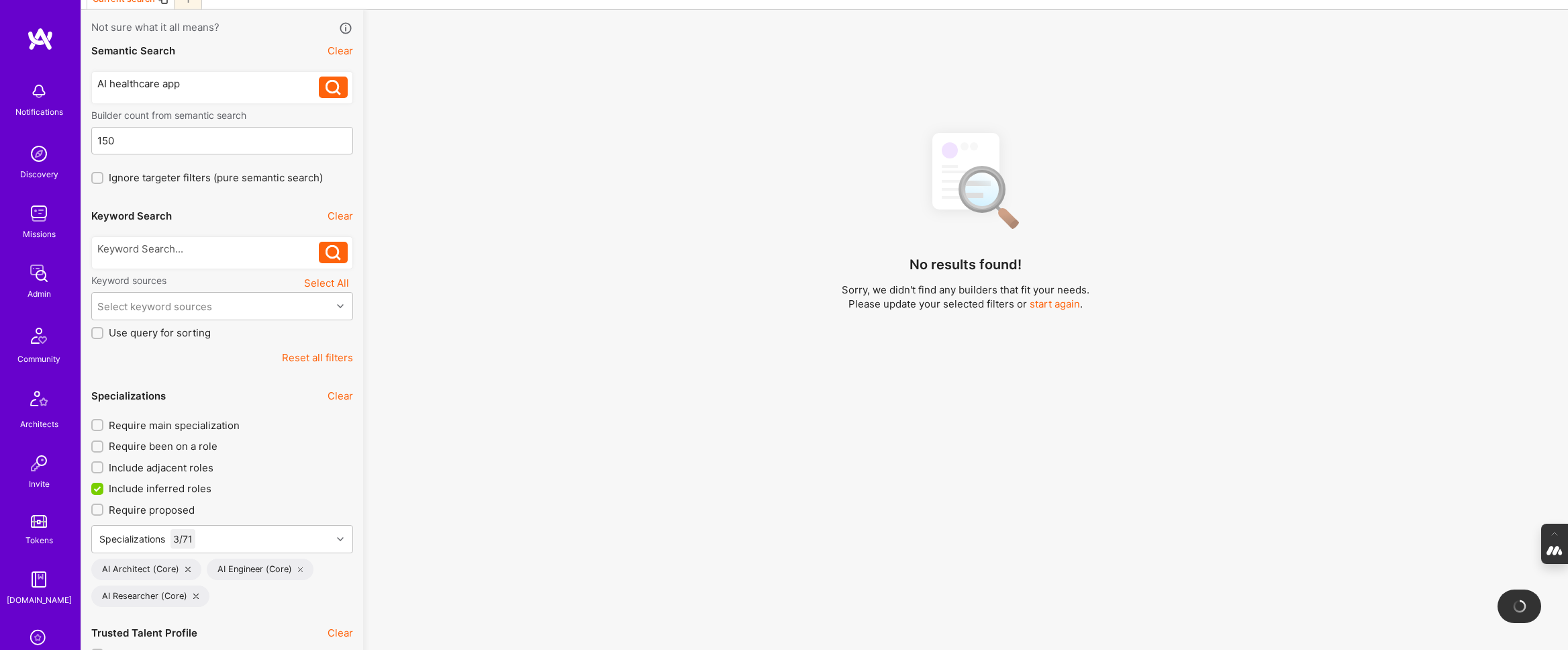
scroll to position [82, 0]
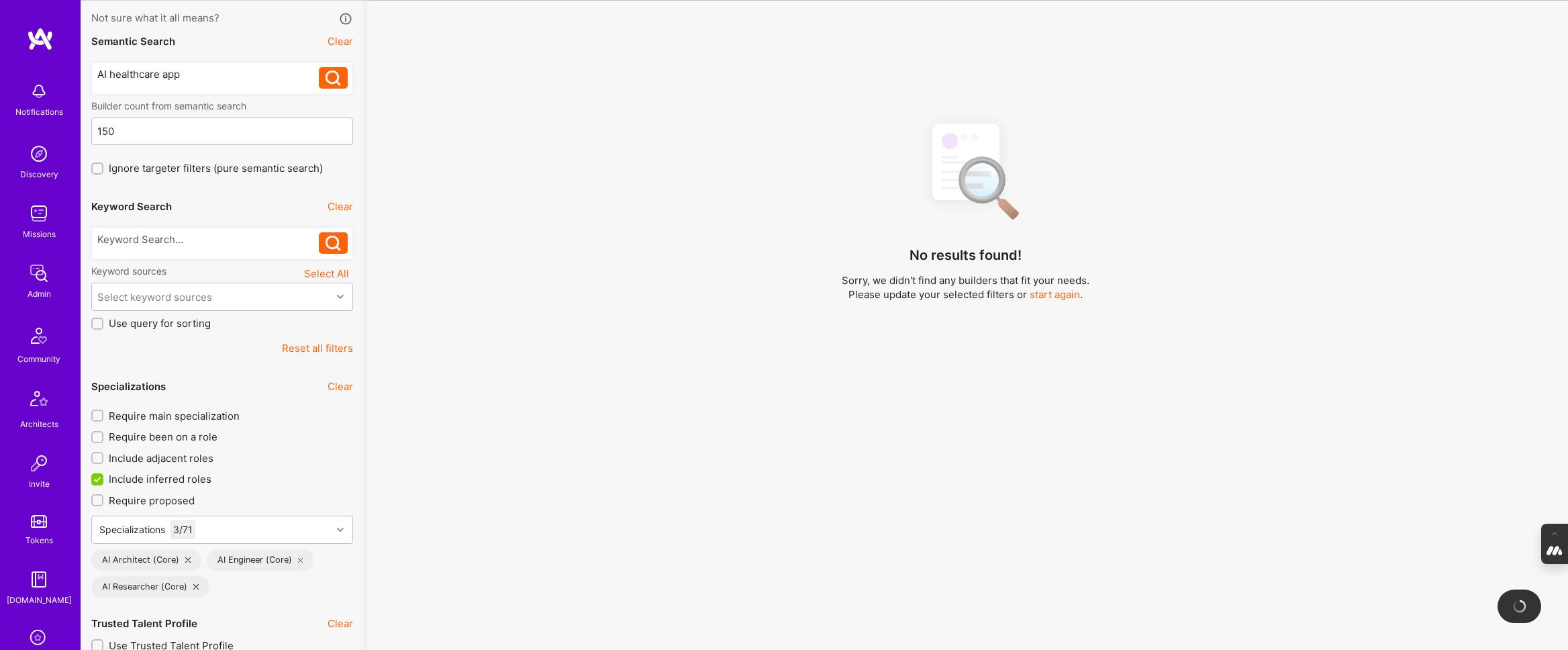
click at [298, 558] on icon at bounding box center [300, 559] width 5 height 5
click at [185, 559] on icon at bounding box center [187, 559] width 5 height 5
click at [193, 559] on icon at bounding box center [195, 559] width 5 height 5
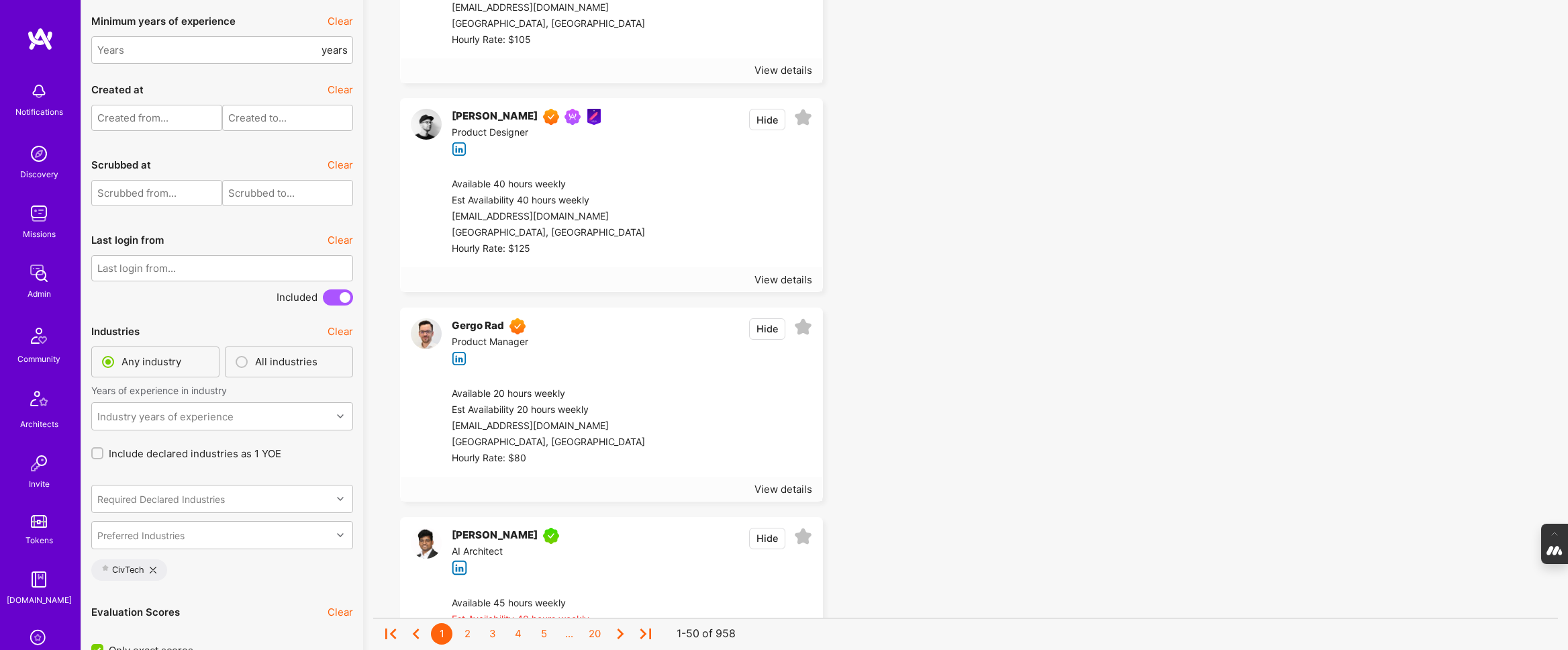
scroll to position [2983, 0]
click at [201, 411] on div "Industry years of experience" at bounding box center [165, 412] width 136 height 14
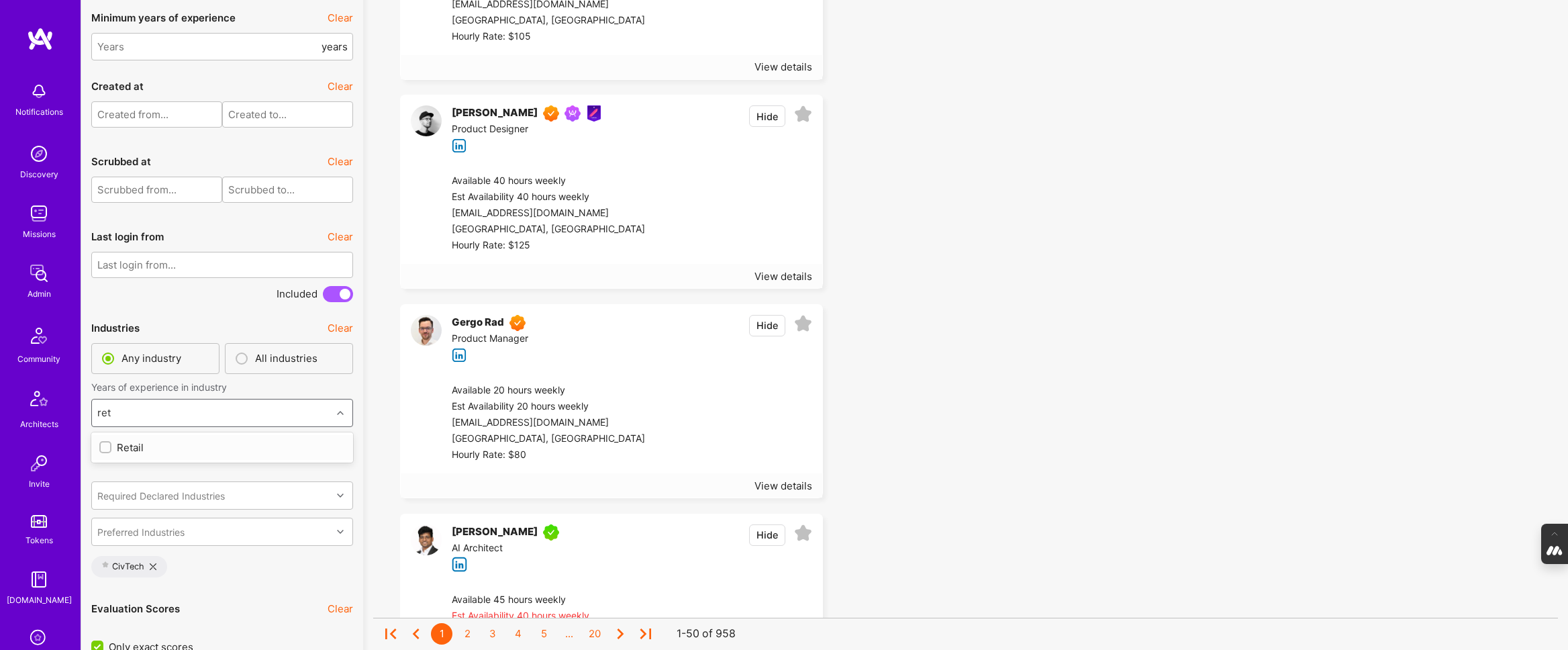
type input "ret"
type input "man"
type input "ind"
